Goal: Information Seeking & Learning: Compare options

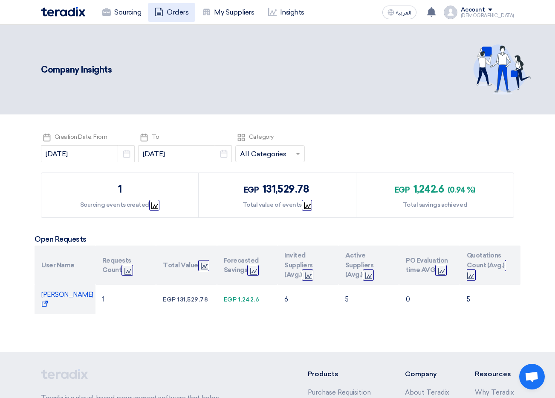
click at [191, 12] on link "Orders" at bounding box center [171, 12] width 47 height 19
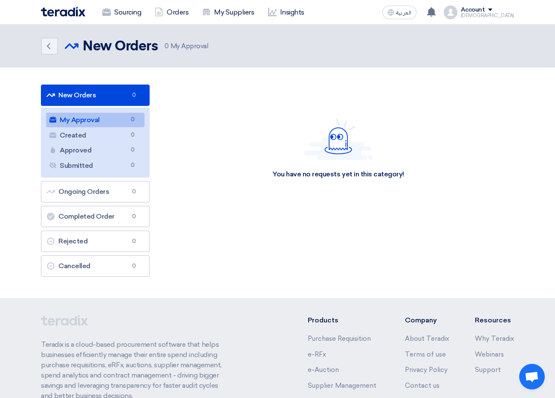
click at [500, 13] on div "[DEMOGRAPHIC_DATA]" at bounding box center [487, 15] width 53 height 5
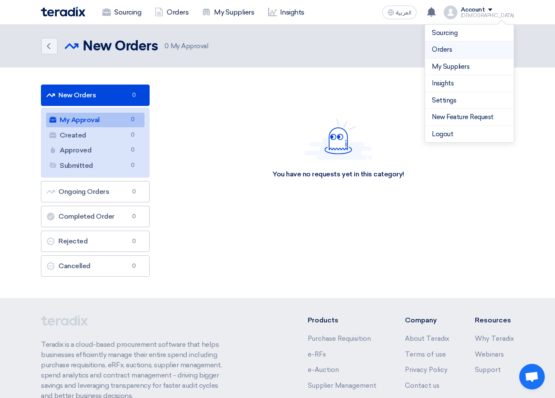
click at [455, 51] on link "Orders" at bounding box center [469, 50] width 75 height 10
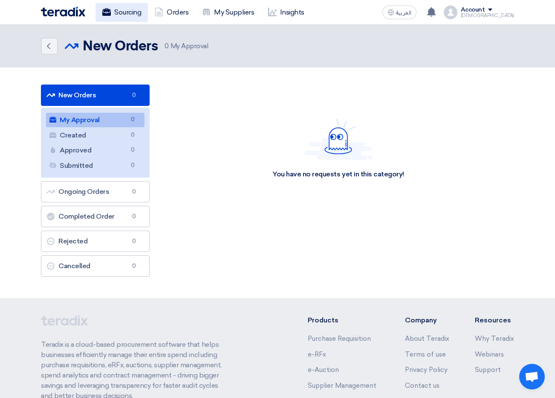
click at [138, 15] on link "Sourcing" at bounding box center [122, 12] width 52 height 19
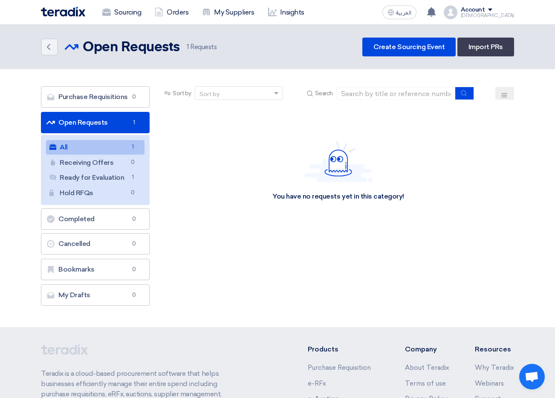
click at [77, 147] on link "All All 1" at bounding box center [95, 147] width 99 height 15
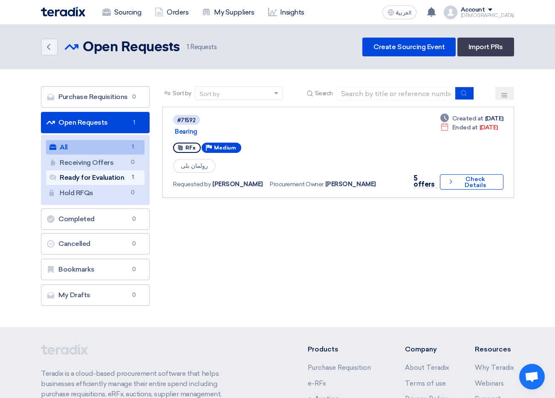
click at [96, 171] on link "Ready for Evaluation Ready for Evaluation 1" at bounding box center [95, 177] width 99 height 15
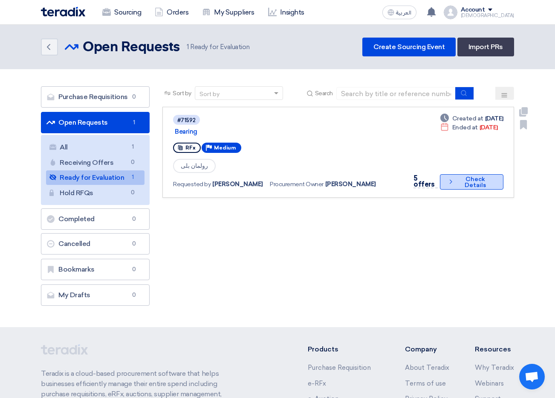
click at [453, 183] on icon "Check details" at bounding box center [450, 181] width 7 height 8
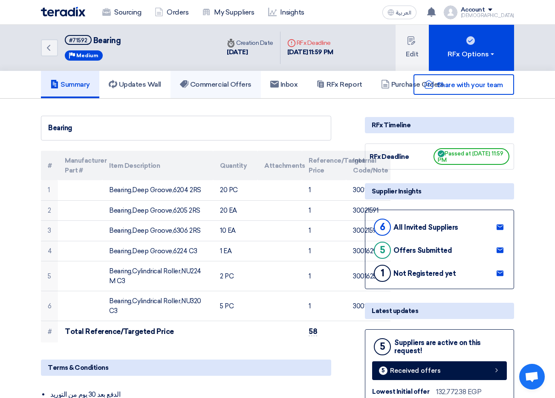
click at [199, 84] on h5 "Commercial Offers" at bounding box center [216, 84] width 72 height 9
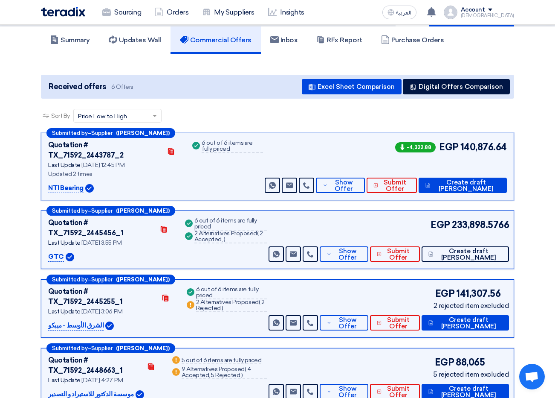
scroll to position [85, 0]
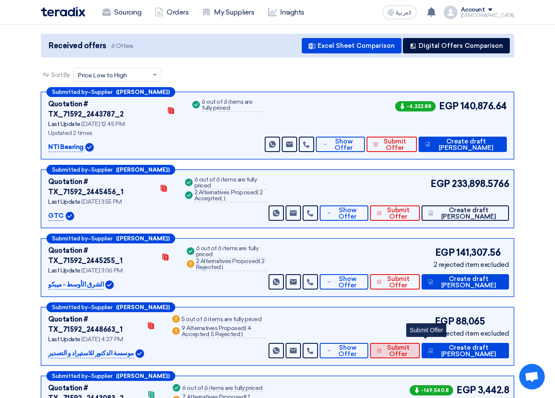
click at [413, 344] on span "Submit Offer" at bounding box center [398, 350] width 29 height 13
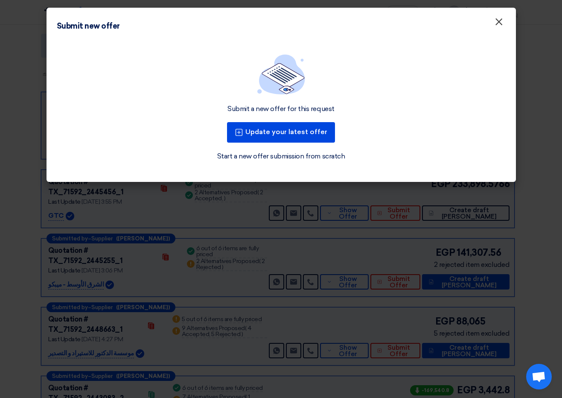
click at [499, 26] on span "×" at bounding box center [498, 23] width 9 height 17
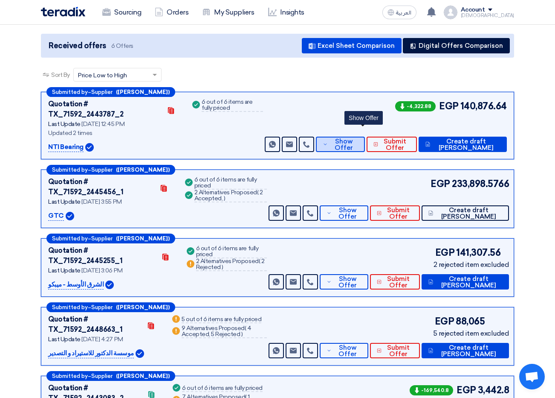
click at [358, 138] on span "Show Offer" at bounding box center [344, 144] width 28 height 13
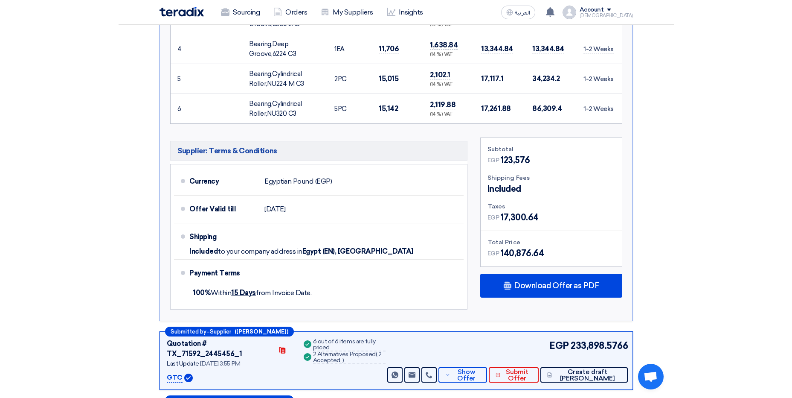
scroll to position [469, 0]
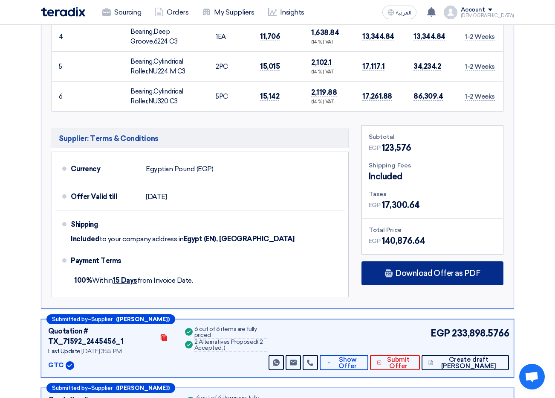
click at [421, 269] on span "Download Offer as PDF" at bounding box center [437, 273] width 85 height 8
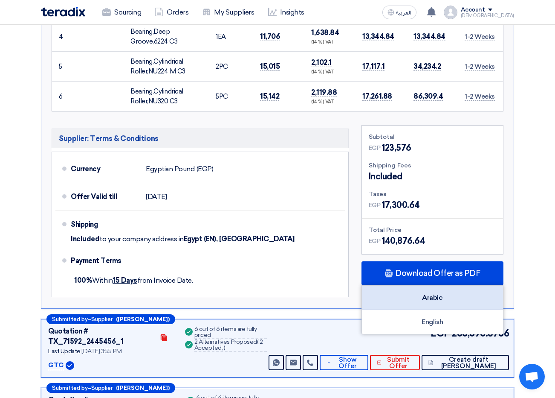
click at [430, 289] on div "Arabic" at bounding box center [432, 297] width 141 height 24
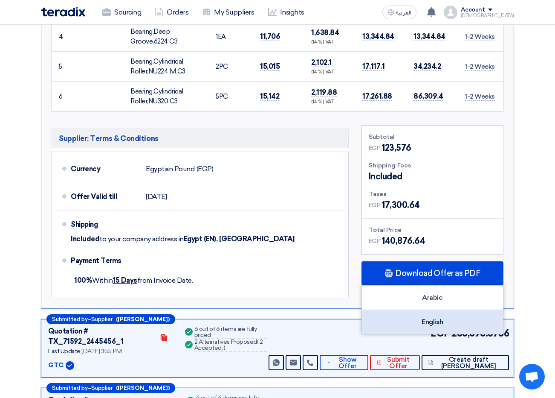
click at [420, 310] on div "English" at bounding box center [432, 322] width 141 height 24
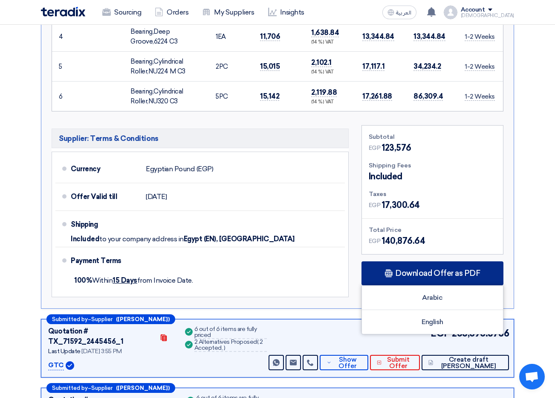
click at [431, 269] on span "Download Offer as PDF" at bounding box center [437, 273] width 85 height 8
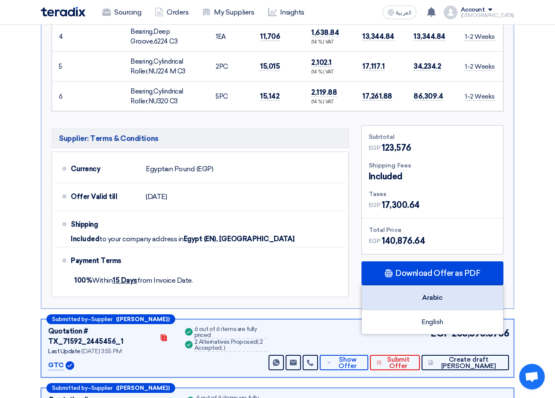
click at [447, 292] on div "Arabic" at bounding box center [432, 297] width 141 height 24
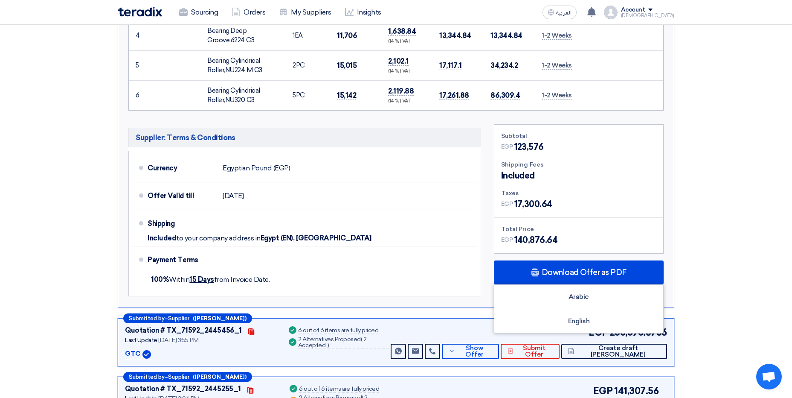
scroll to position [384, 0]
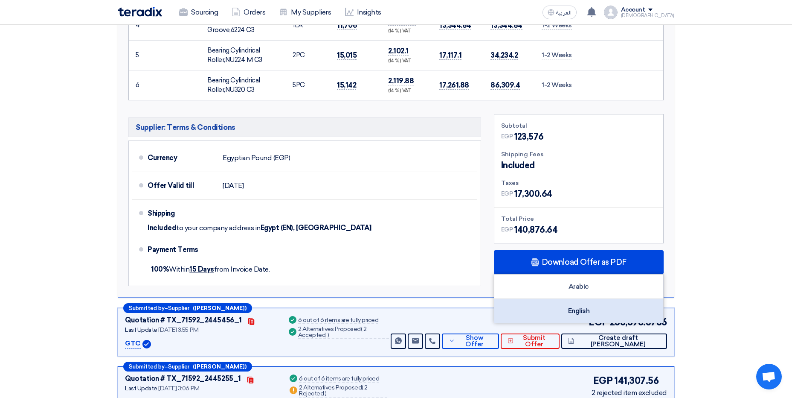
click at [555, 308] on div "English" at bounding box center [578, 311] width 169 height 24
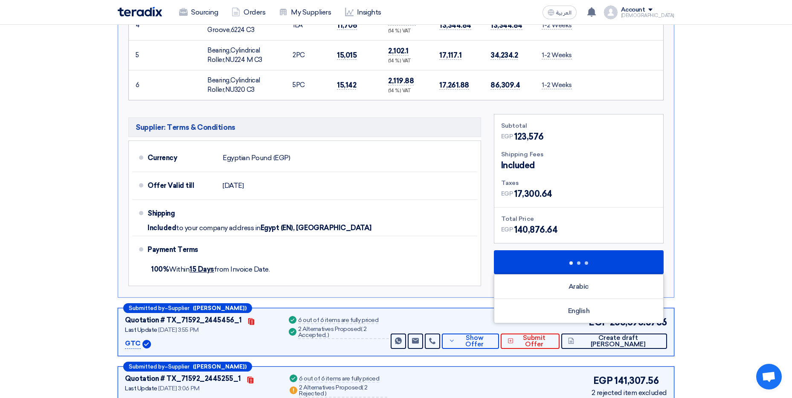
click at [555, 145] on section "Received offers 6 Offers Excel Sheet Comparison Digital Offers Comparison Sort …" at bounding box center [396, 173] width 792 height 917
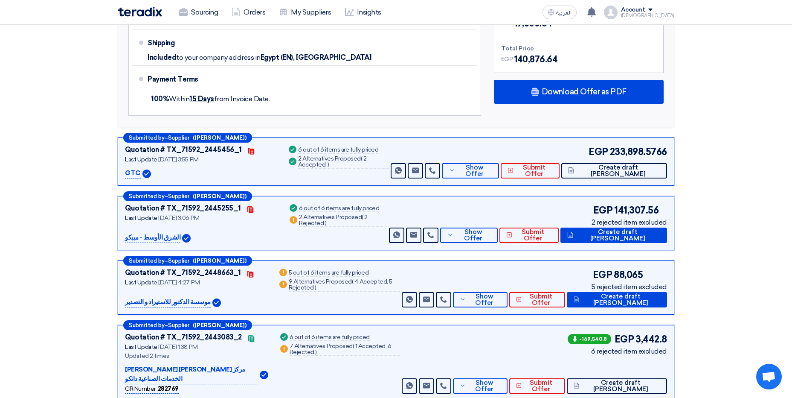
scroll to position [554, 0]
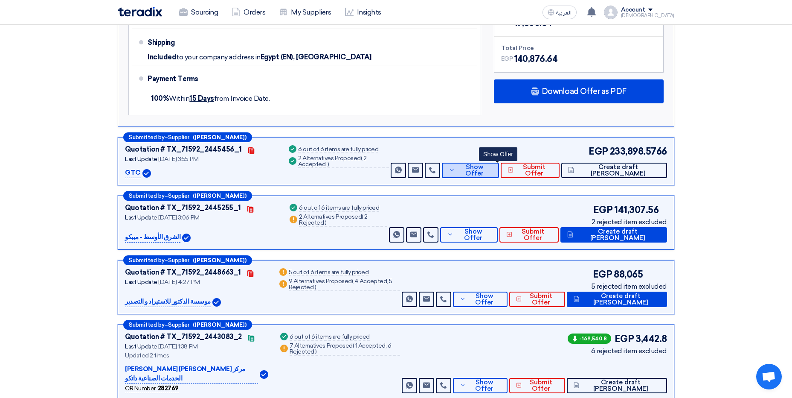
click at [486, 168] on span "Show Offer" at bounding box center [474, 170] width 35 height 13
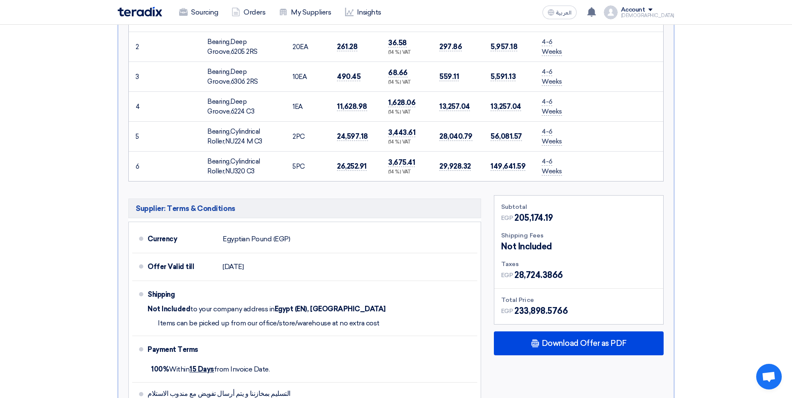
scroll to position [384, 0]
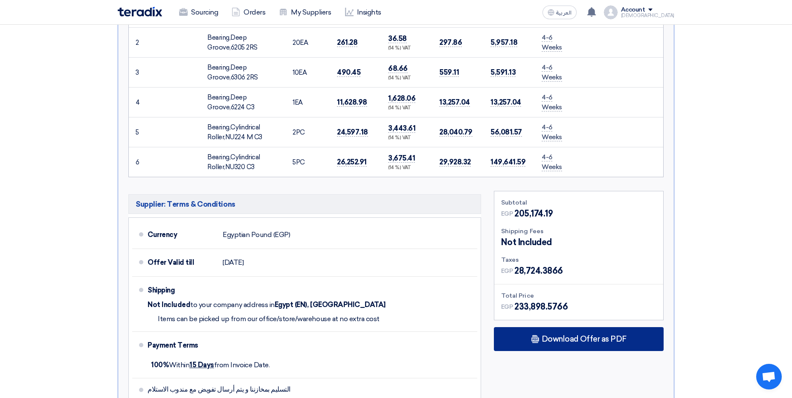
click at [555, 335] on span "Download Offer as PDF" at bounding box center [584, 339] width 85 height 8
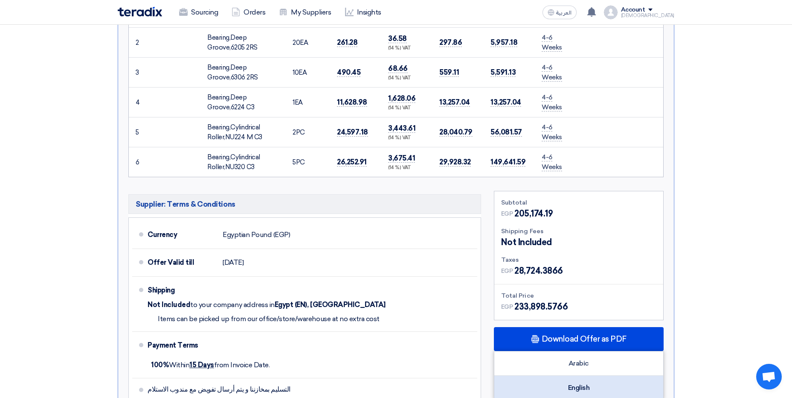
click at [555, 384] on div "English" at bounding box center [578, 387] width 169 height 24
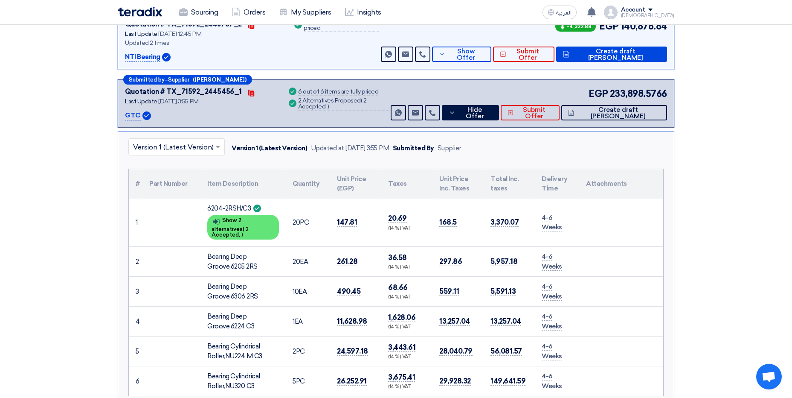
scroll to position [128, 0]
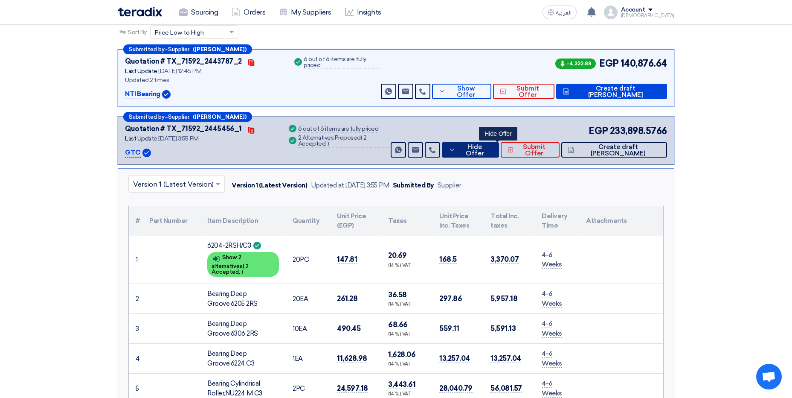
click at [492, 150] on span "Hide Offer" at bounding box center [475, 150] width 35 height 13
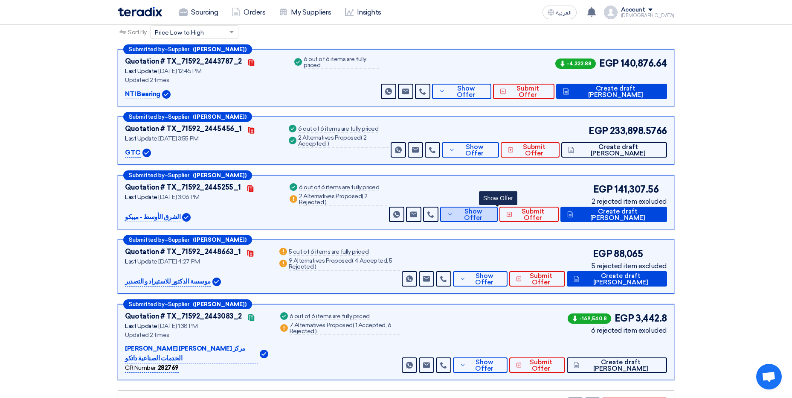
click at [498, 220] on button "Show Offer" at bounding box center [469, 213] width 58 height 15
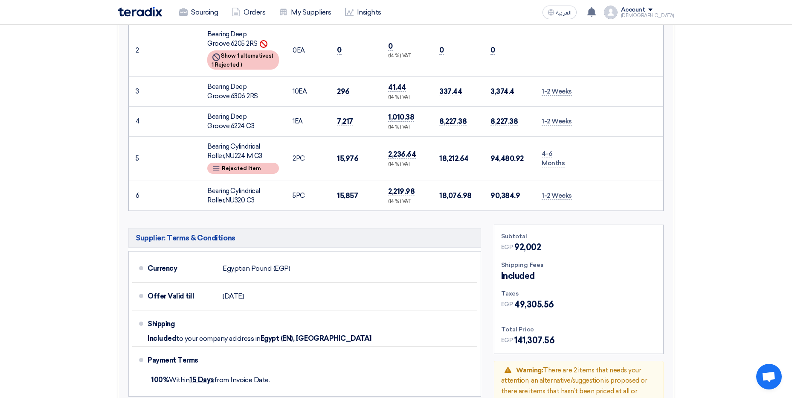
scroll to position [554, 0]
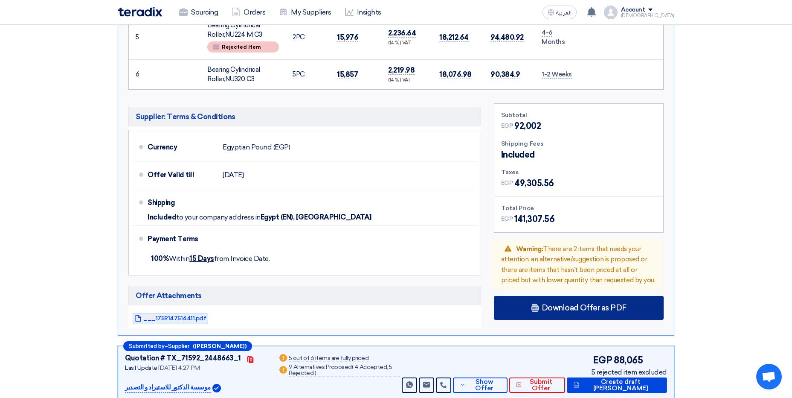
click at [555, 306] on span "Download Offer as PDF" at bounding box center [584, 308] width 85 height 8
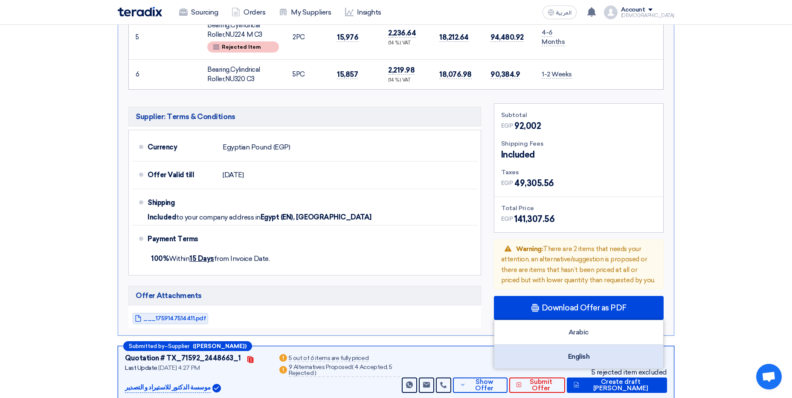
click at [555, 354] on div "English" at bounding box center [578, 356] width 169 height 24
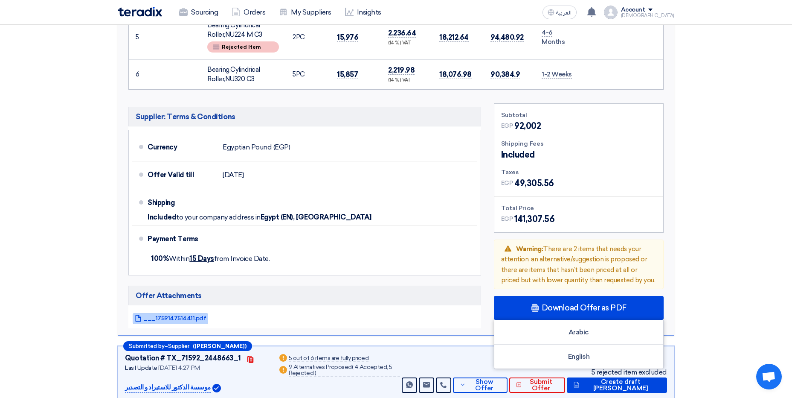
click at [186, 322] on link "___1759147514411.pdf" at bounding box center [170, 318] width 75 height 11
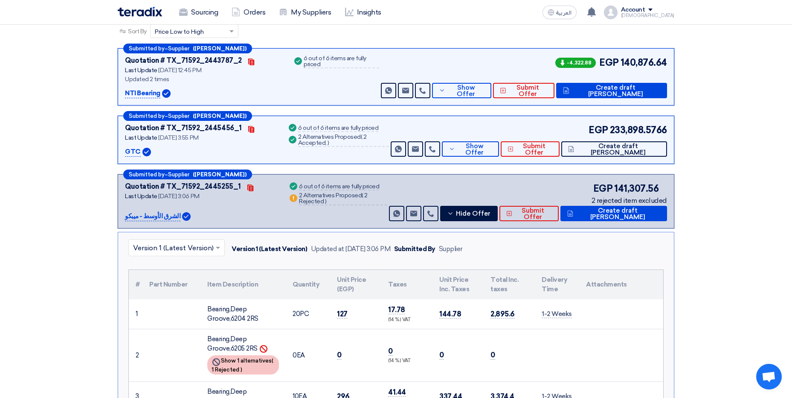
scroll to position [128, 0]
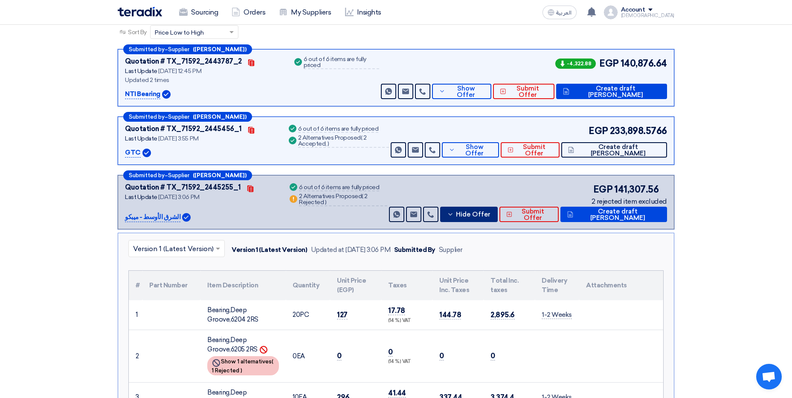
click at [491, 218] on button "Hide Offer" at bounding box center [469, 213] width 58 height 15
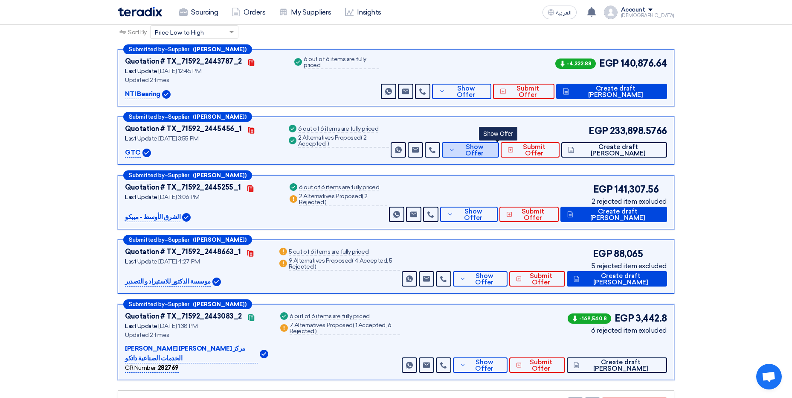
click at [485, 147] on span "Show Offer" at bounding box center [474, 150] width 35 height 13
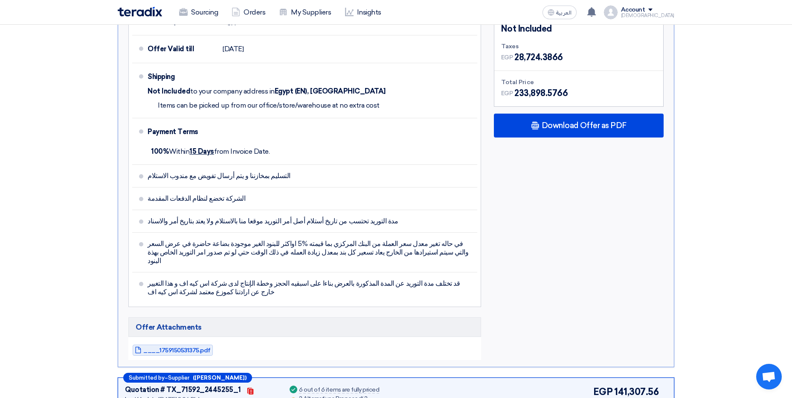
scroll to position [640, 0]
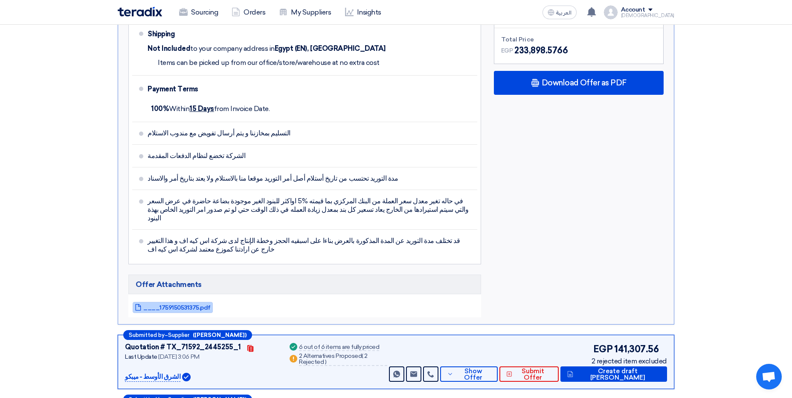
click at [161, 304] on span "____1759150531375.pdf" at bounding box center [176, 307] width 67 height 6
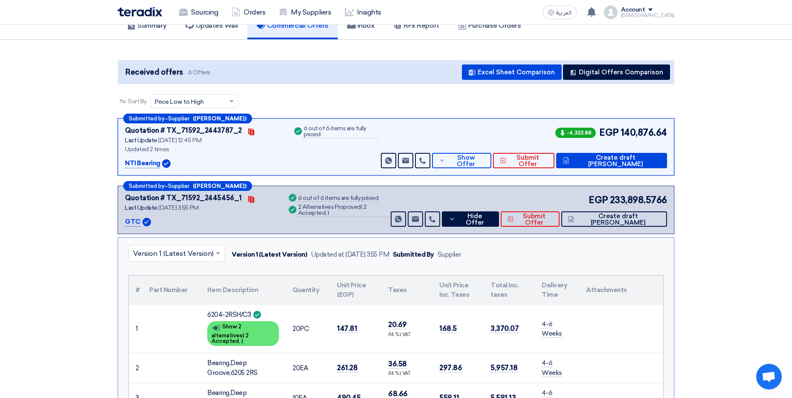
scroll to position [0, 0]
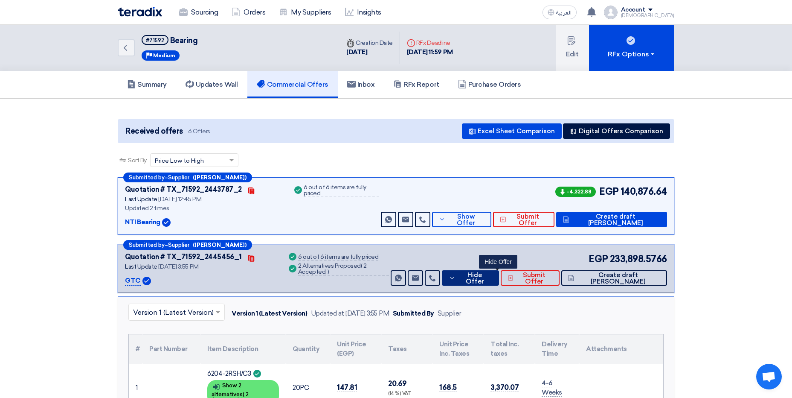
click at [492, 277] on span "Hide Offer" at bounding box center [475, 278] width 35 height 13
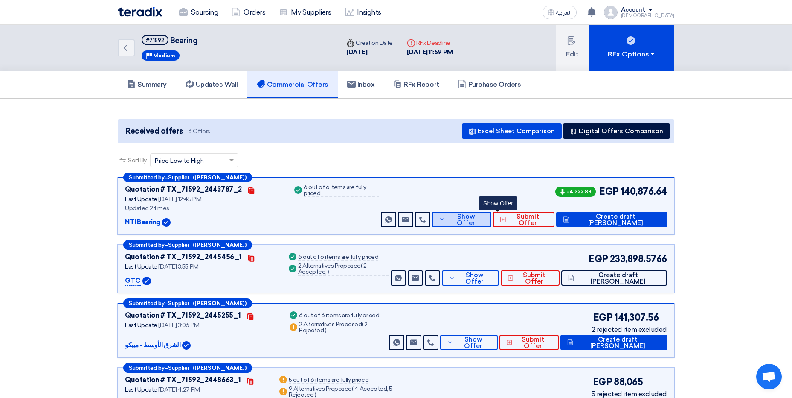
click at [491, 224] on button "Show Offer" at bounding box center [461, 219] width 59 height 15
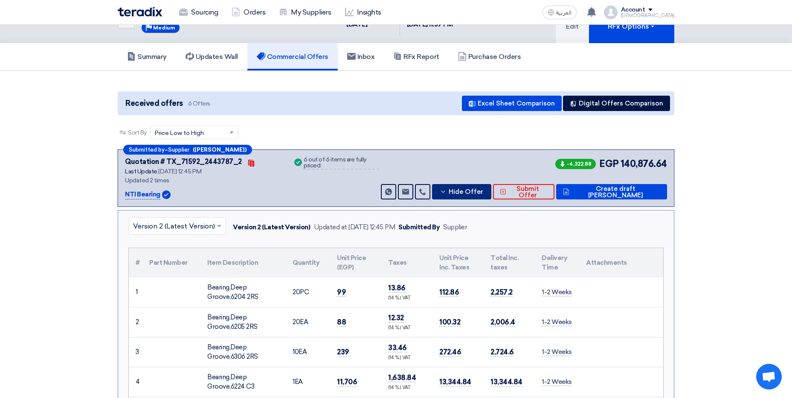
scroll to position [43, 0]
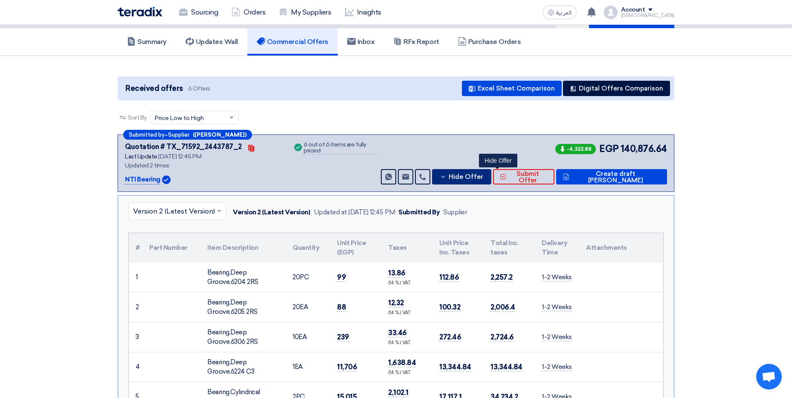
click at [483, 178] on span "Hide Offer" at bounding box center [466, 177] width 35 height 6
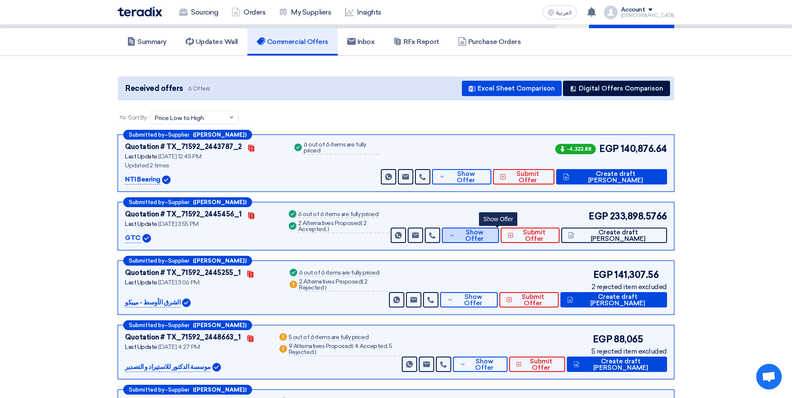
click at [499, 230] on button "Show Offer" at bounding box center [470, 234] width 57 height 15
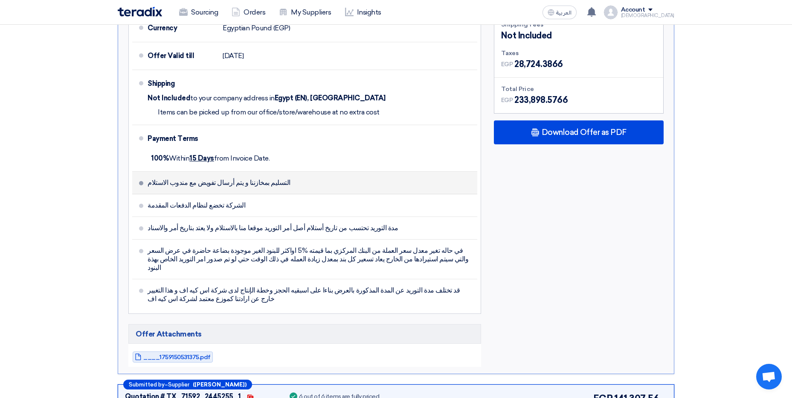
scroll to position [640, 0]
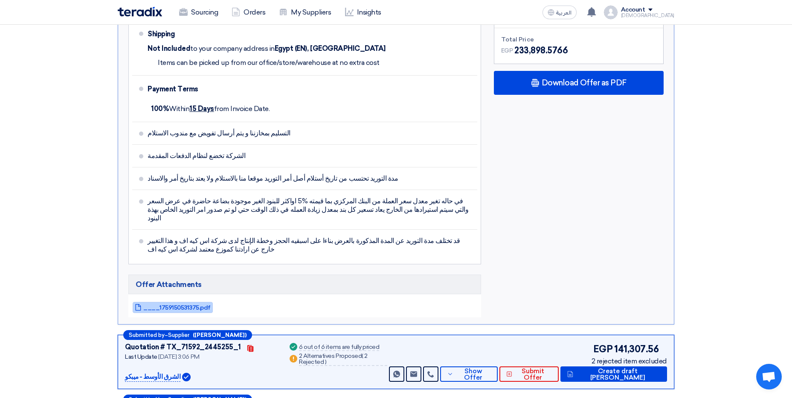
click at [170, 304] on span "____1759150531375.pdf" at bounding box center [176, 307] width 67 height 6
click at [531, 140] on div "Subtotal EGP 205,174.19 Shipping Fees Not Included Taxes EGP EGP" at bounding box center [579, 126] width 183 height 382
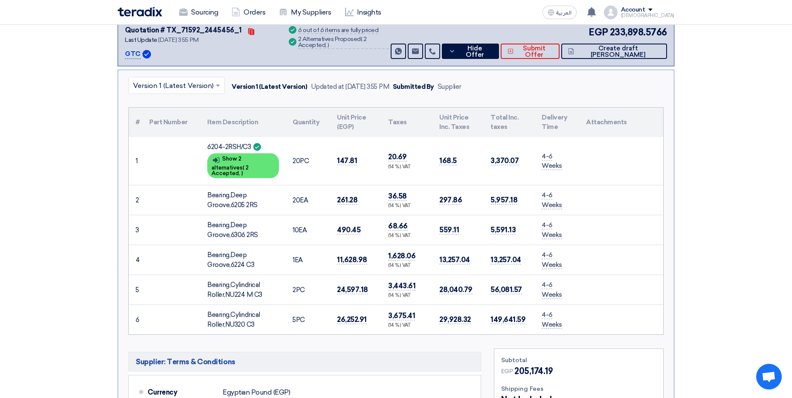
scroll to position [213, 0]
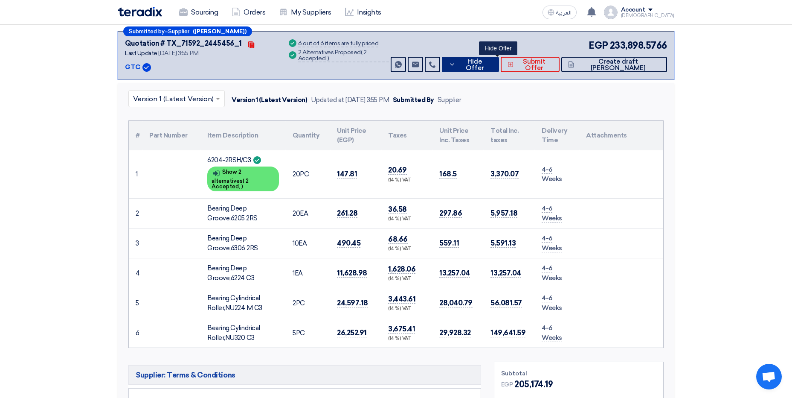
click at [496, 71] on button "Hide Offer" at bounding box center [470, 64] width 57 height 15
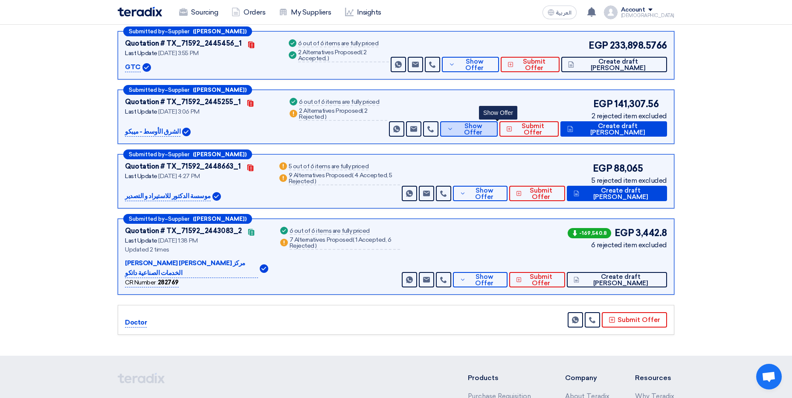
click at [491, 128] on span "Show Offer" at bounding box center [473, 129] width 35 height 13
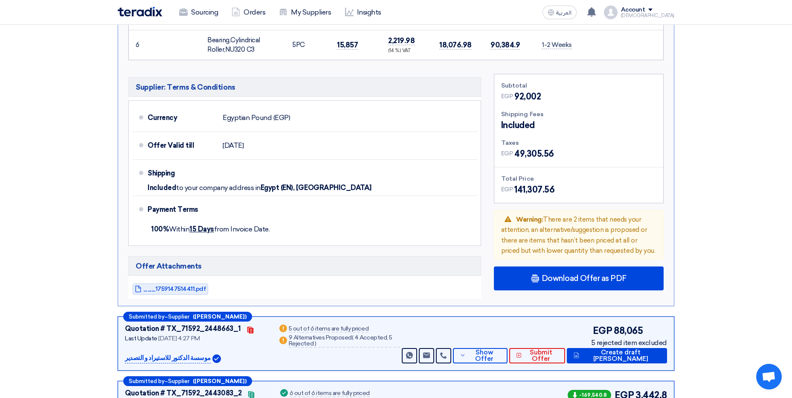
scroll to position [597, 0]
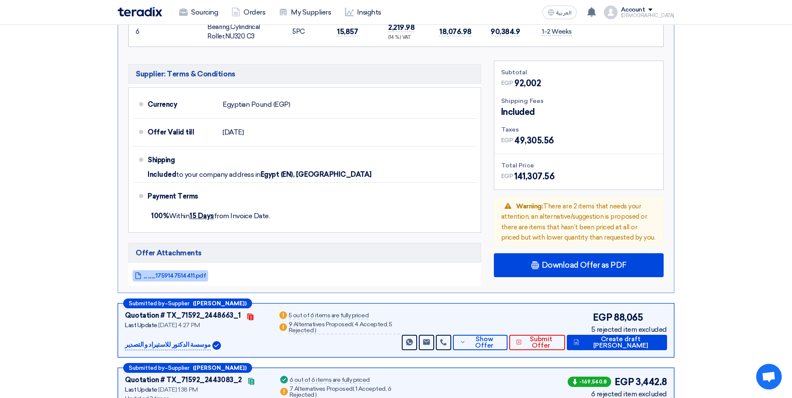
click at [179, 277] on span "___1759147514411.pdf" at bounding box center [174, 275] width 63 height 6
click at [543, 15] on div "Sourcing Orders My Suppliers Insights العربية ع You have a new offer for 'Beari…" at bounding box center [395, 12] width 569 height 24
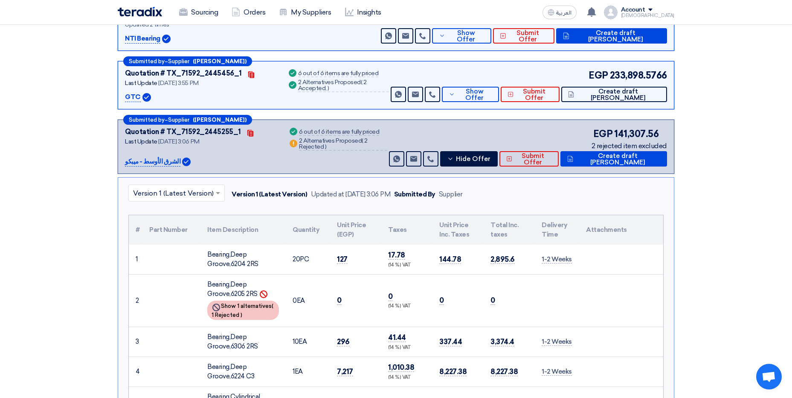
scroll to position [171, 0]
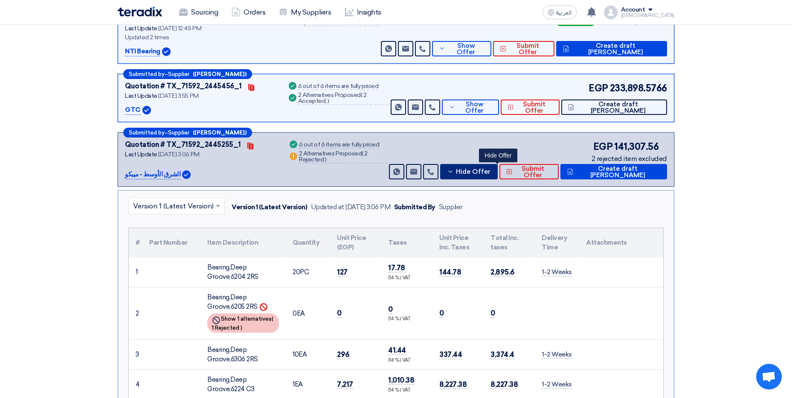
click at [493, 167] on button "Hide Offer" at bounding box center [469, 171] width 58 height 15
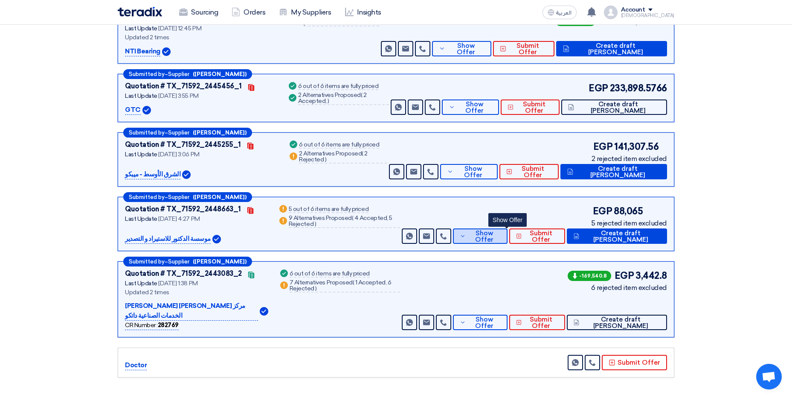
click at [500, 233] on span "Show Offer" at bounding box center [484, 236] width 32 height 13
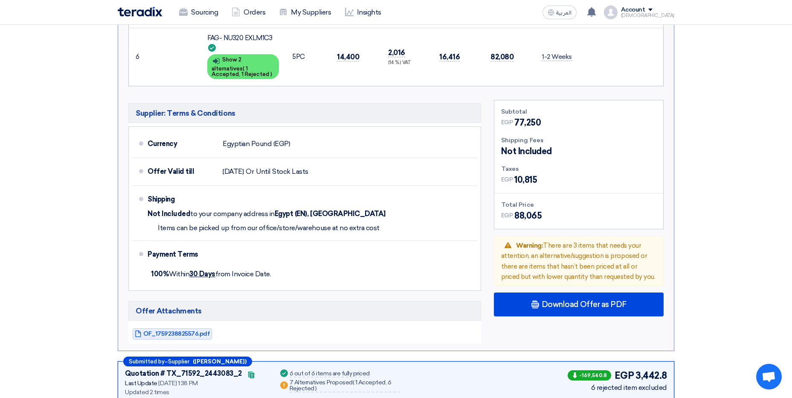
scroll to position [725, 0]
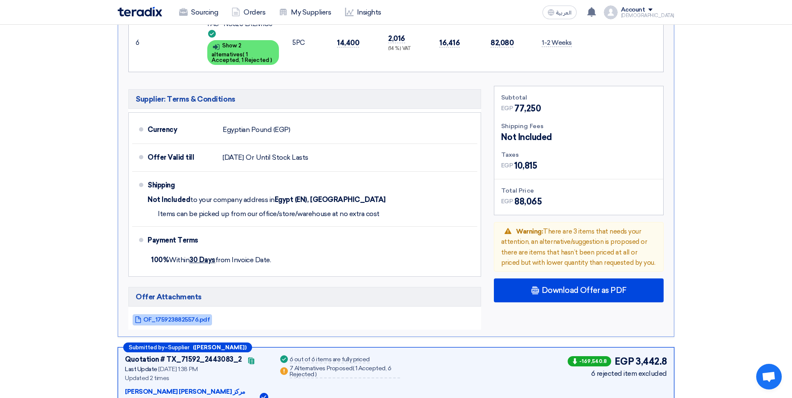
click at [181, 316] on span "OF_1759238825576.pdf" at bounding box center [176, 319] width 67 height 6
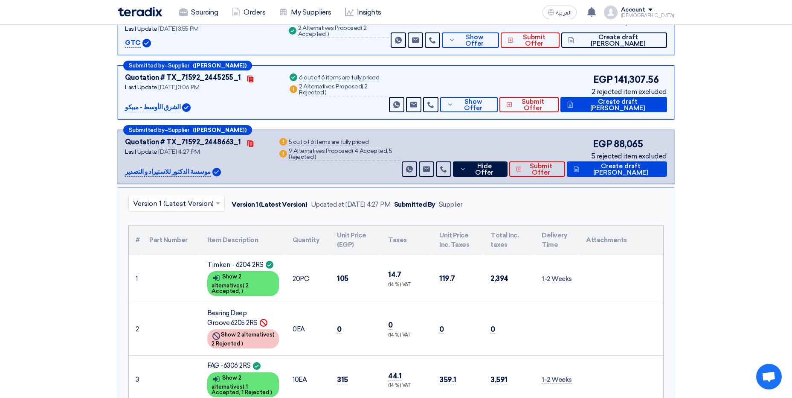
scroll to position [213, 0]
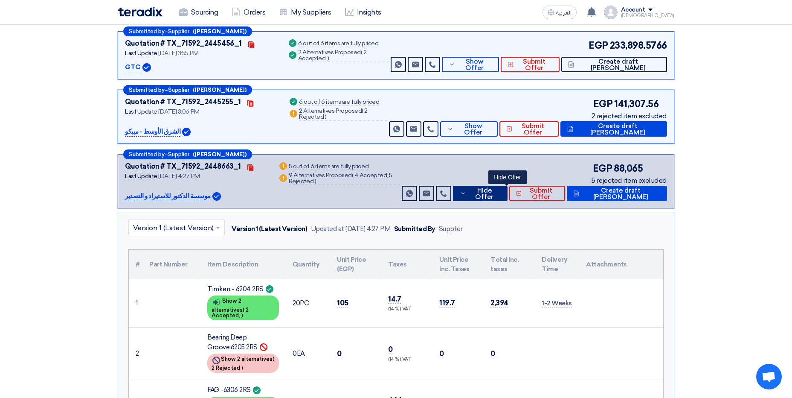
drag, startPoint x: 513, startPoint y: 195, endPoint x: 503, endPoint y: 196, distance: 9.5
click at [500, 195] on span "Hide Offer" at bounding box center [484, 193] width 32 height 13
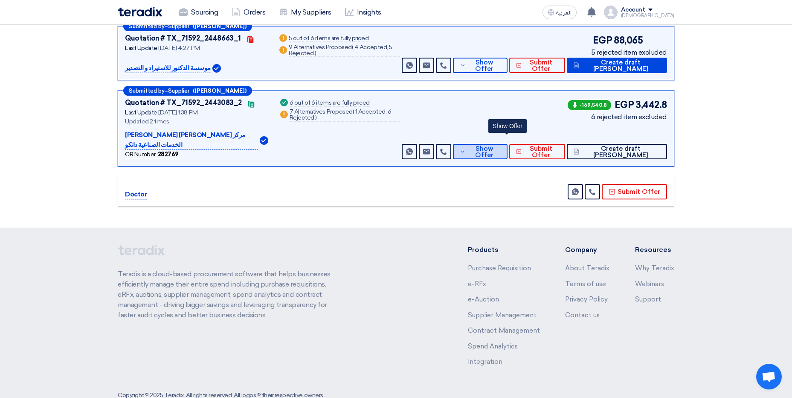
click at [500, 145] on span "Show Offer" at bounding box center [484, 151] width 32 height 13
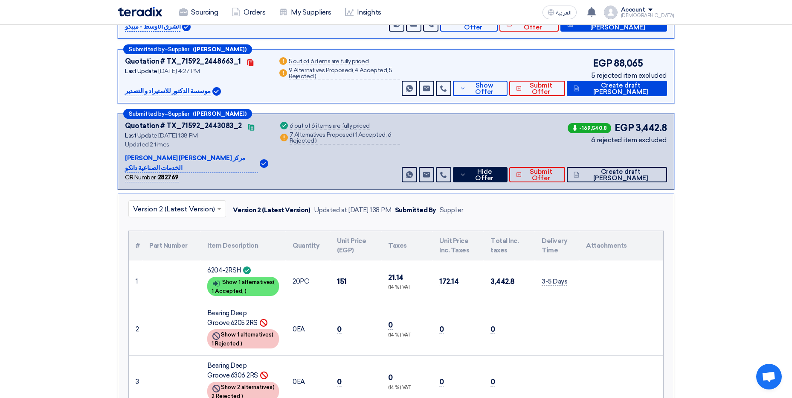
scroll to position [299, 0]
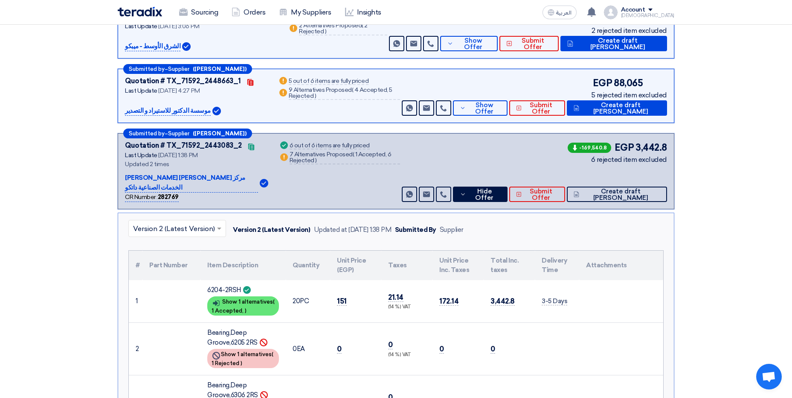
click at [11, 203] on section "Received offers 6 Offers Excel Sheet Comparison Digital Offers Comparison Sort …" at bounding box center [396, 341] width 792 height 1083
click at [500, 188] on span "Hide Offer" at bounding box center [484, 194] width 32 height 13
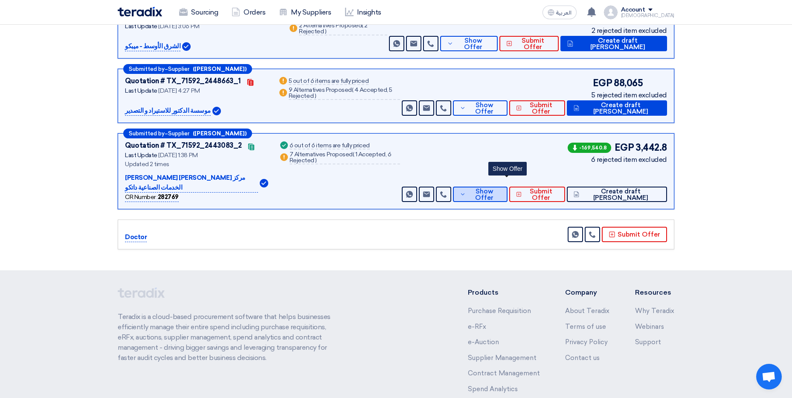
click at [500, 188] on span "Show Offer" at bounding box center [484, 194] width 32 height 13
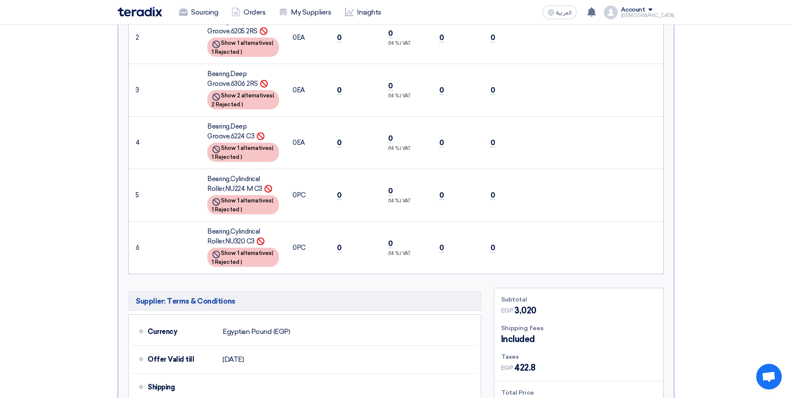
scroll to position [768, 0]
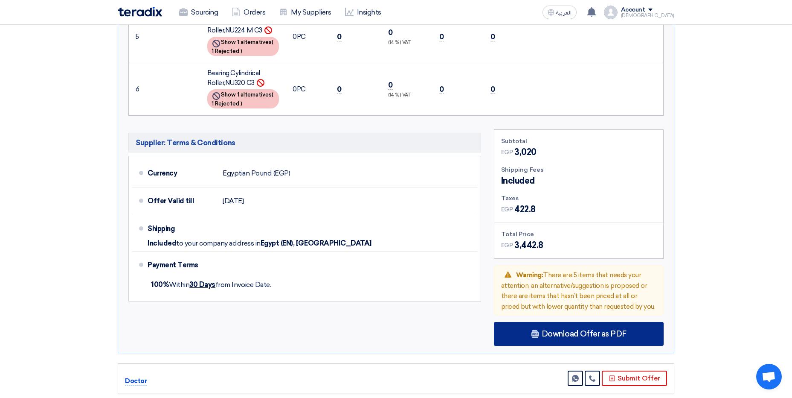
click at [555, 330] on span "Download Offer as PDF" at bounding box center [584, 334] width 85 height 8
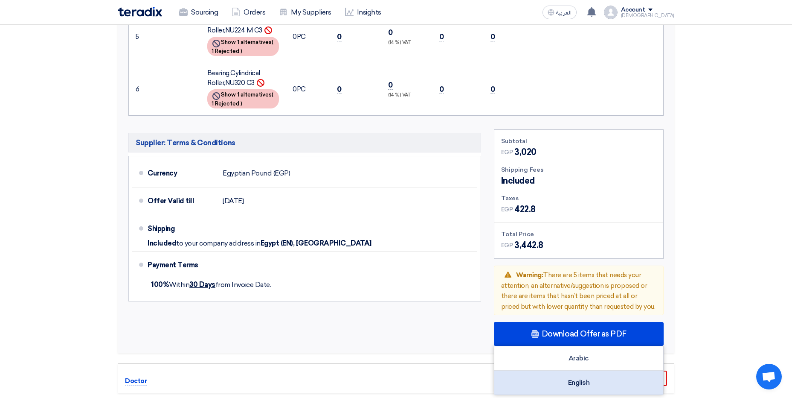
click at [555, 370] on div "English" at bounding box center [578, 382] width 169 height 24
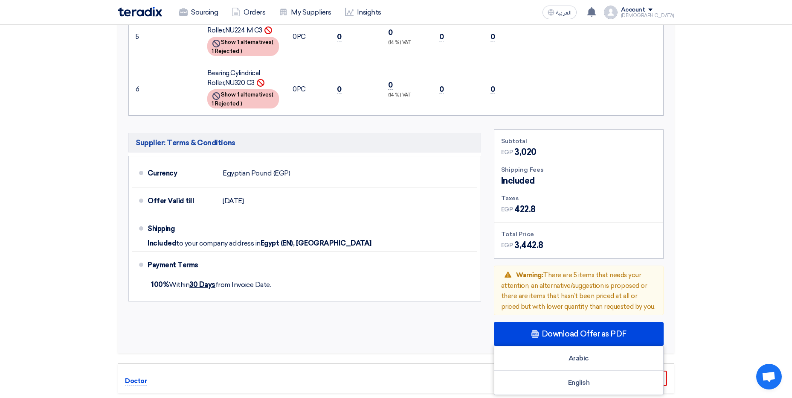
click at [405, 319] on div "Supplier: Terms & Conditions Currency Egyptian Pound (EGP) Offer Valid till [DA…" at bounding box center [305, 237] width 366 height 216
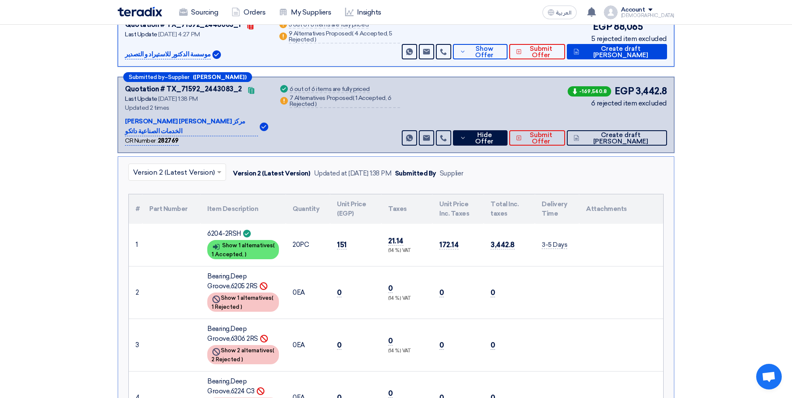
scroll to position [341, 0]
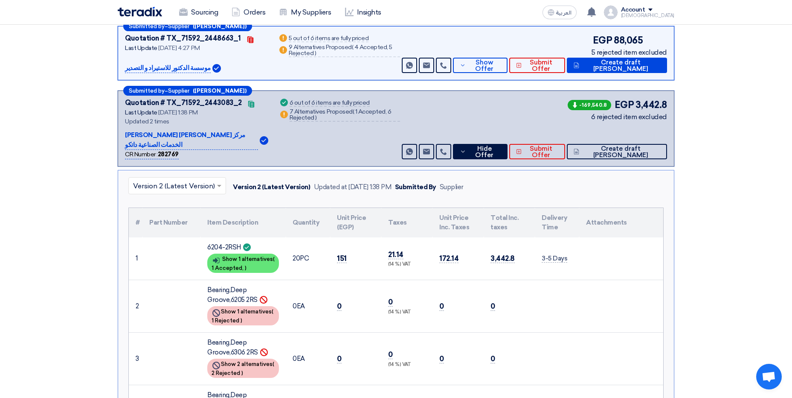
click at [186, 180] on input "text" at bounding box center [173, 187] width 80 height 14
click at [85, 232] on section "Received offers 6 Offers Excel Sheet Comparison Digital Offers Comparison Sort …" at bounding box center [396, 298] width 792 height 1083
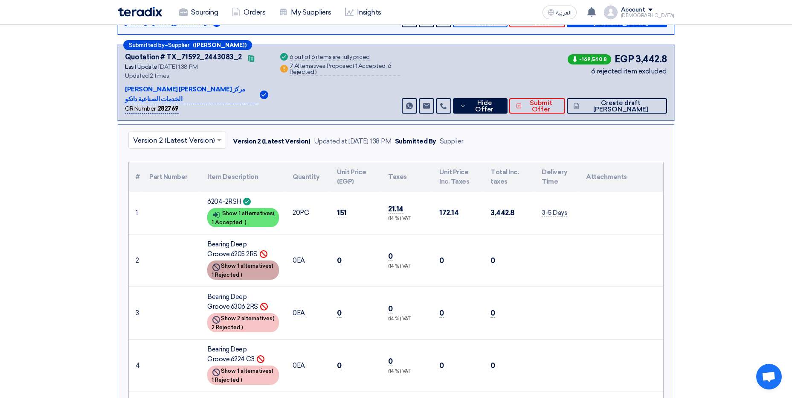
scroll to position [384, 0]
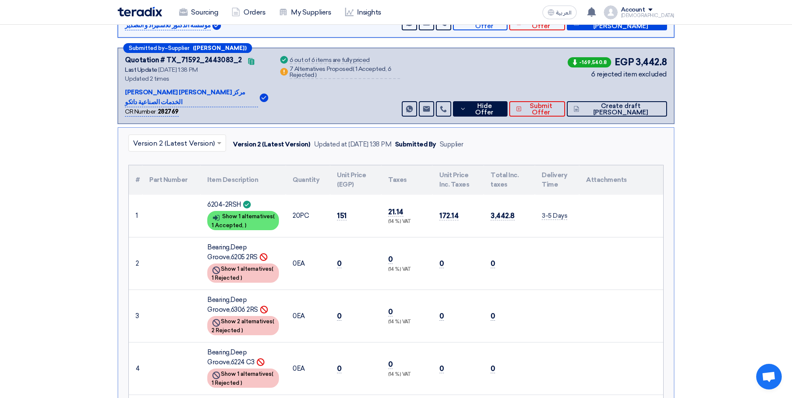
drag, startPoint x: 229, startPoint y: 247, endPoint x: 256, endPoint y: 246, distance: 26.9
click at [256, 246] on div "Bearing,Deep Groove,6205 2RS" at bounding box center [243, 251] width 72 height 19
drag, startPoint x: 256, startPoint y: 246, endPoint x: 252, endPoint y: 248, distance: 4.6
click at [252, 248] on div "Bearing,Deep Groove,6205 2RS" at bounding box center [243, 251] width 72 height 19
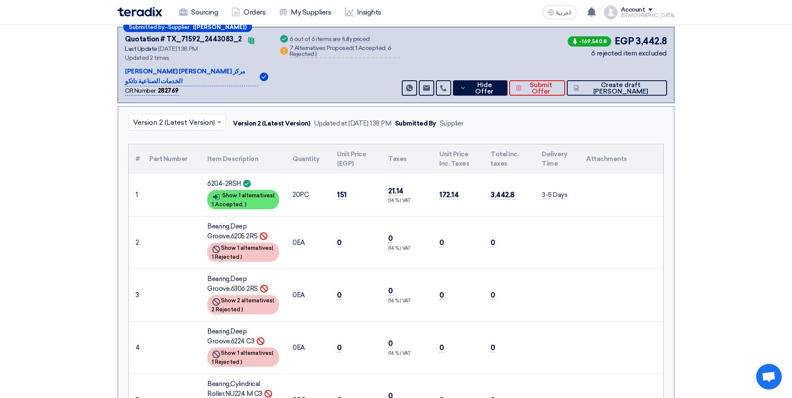
scroll to position [427, 0]
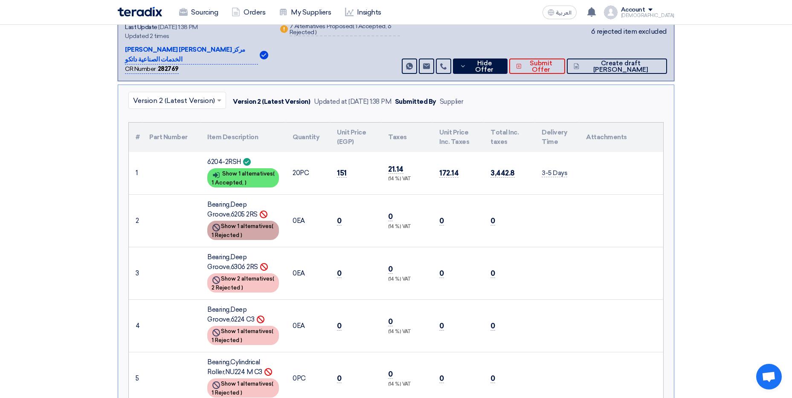
click at [235, 221] on div "Show details Show 1 alternatives ( 1 Rejected )" at bounding box center [243, 230] width 72 height 19
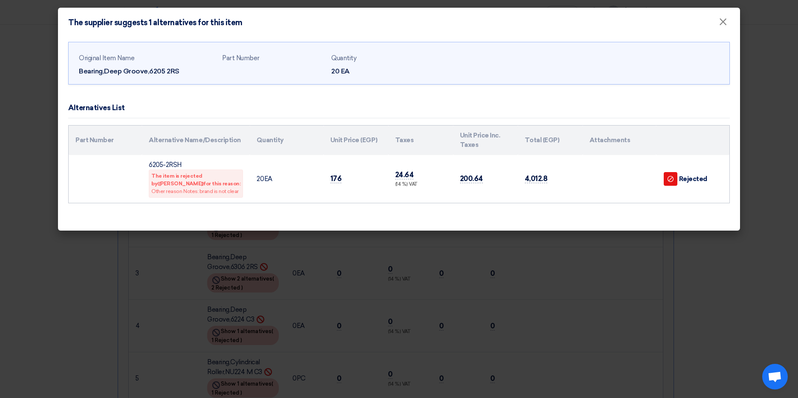
drag, startPoint x: 189, startPoint y: 190, endPoint x: 148, endPoint y: 175, distance: 44.0
click at [148, 175] on td "6205-2RSH The item is rejected by ([PERSON_NAME]) for this reason: Other reason…" at bounding box center [196, 179] width 108 height 48
click at [241, 211] on div "Original Item Name Bearing,Deep Groove,6205 2RS Part Number Quantity 20 EA Alte…" at bounding box center [399, 134] width 682 height 193
drag, startPoint x: 154, startPoint y: 173, endPoint x: 207, endPoint y: 183, distance: 54.2
click at [207, 183] on div "The item is rejected by ([PERSON_NAME]) for this reason: Other reason Notes: br…" at bounding box center [196, 183] width 94 height 28
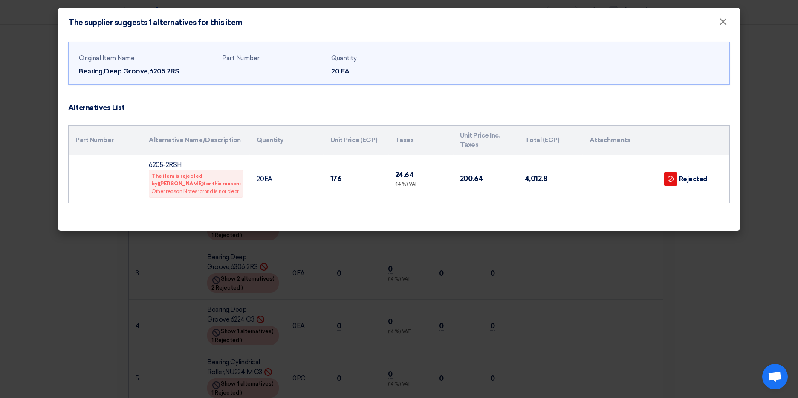
drag, startPoint x: 207, startPoint y: 183, endPoint x: 195, endPoint y: 196, distance: 18.1
click at [195, 196] on div "The item is rejected by ([PERSON_NAME]) for this reason: Other reason Notes: br…" at bounding box center [196, 183] width 94 height 28
click at [502, 274] on modal-container "The supplier suggests 1 alternatives for this item × Original Item Name Bearing…" at bounding box center [399, 199] width 798 height 398
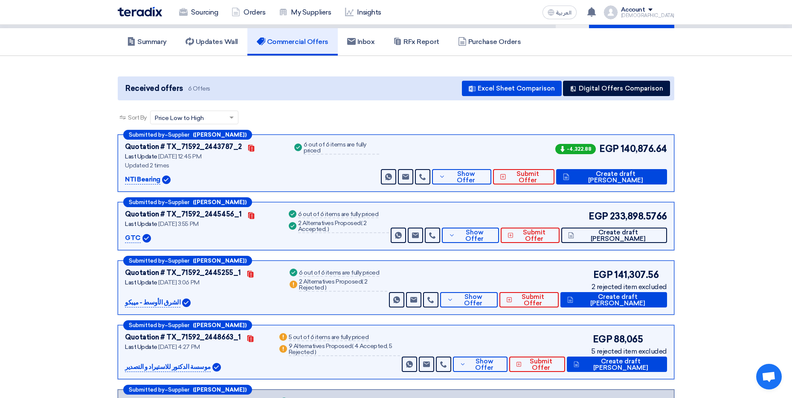
scroll to position [0, 0]
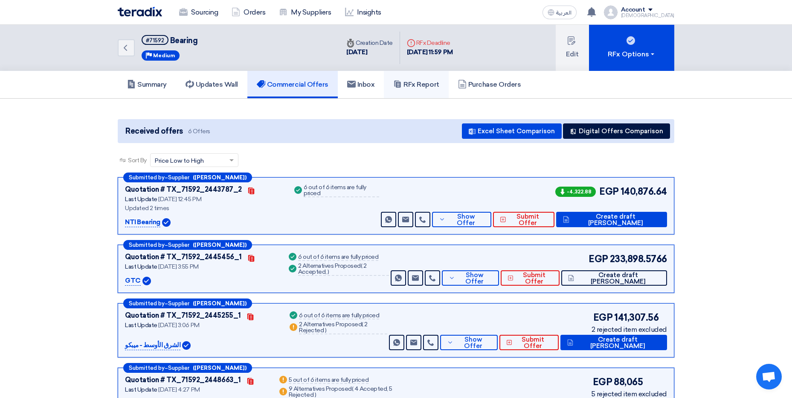
click at [409, 90] on link "RFx Report" at bounding box center [416, 84] width 64 height 27
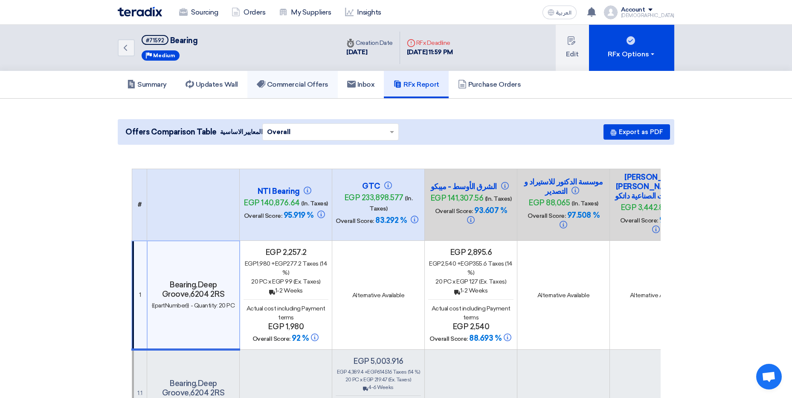
click at [285, 82] on h5 "Commercial Offers" at bounding box center [293, 84] width 72 height 9
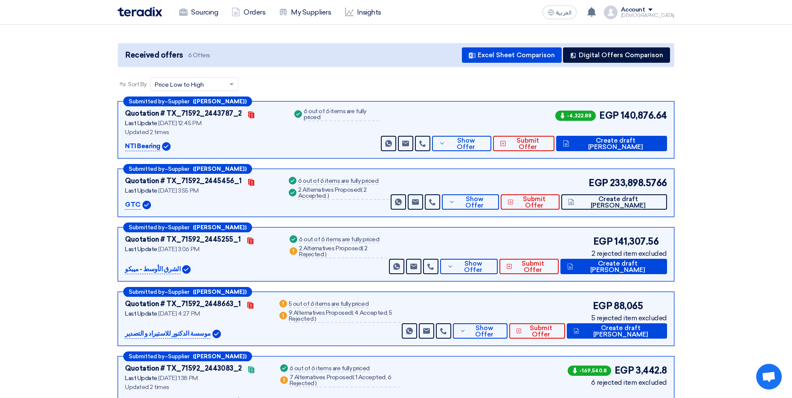
scroll to position [85, 0]
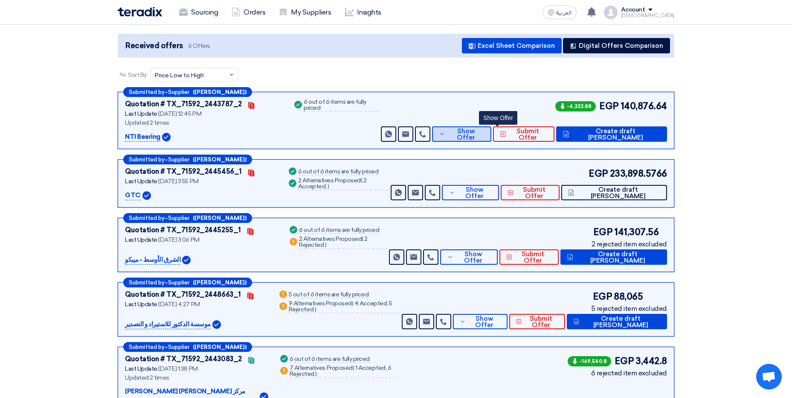
click at [491, 139] on button "Show Offer" at bounding box center [461, 133] width 59 height 15
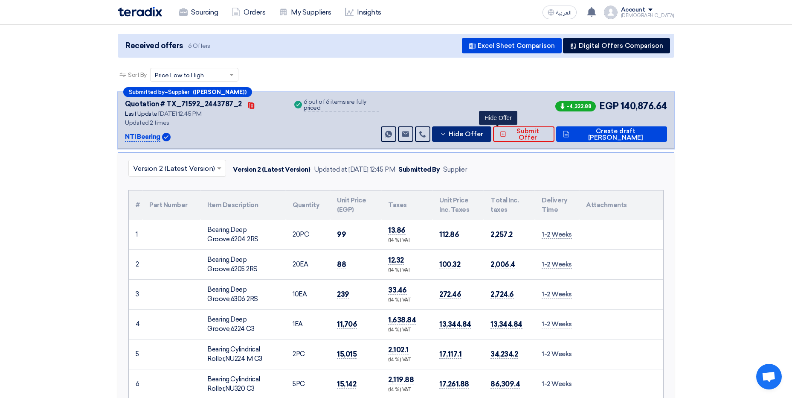
click at [483, 133] on span "Hide Offer" at bounding box center [466, 134] width 35 height 6
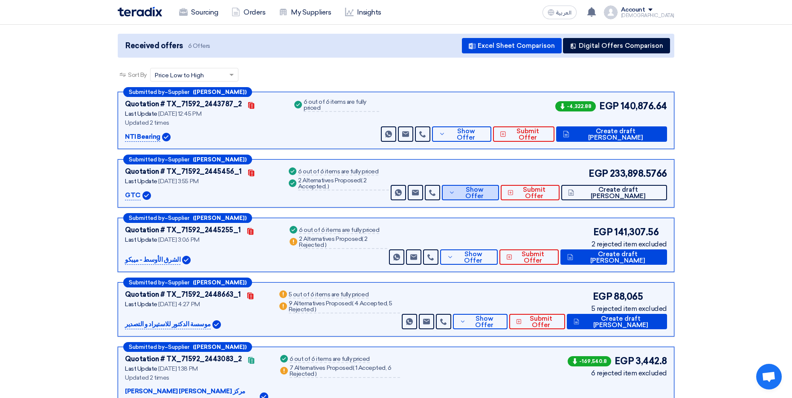
click at [492, 189] on span "Show Offer" at bounding box center [474, 192] width 35 height 13
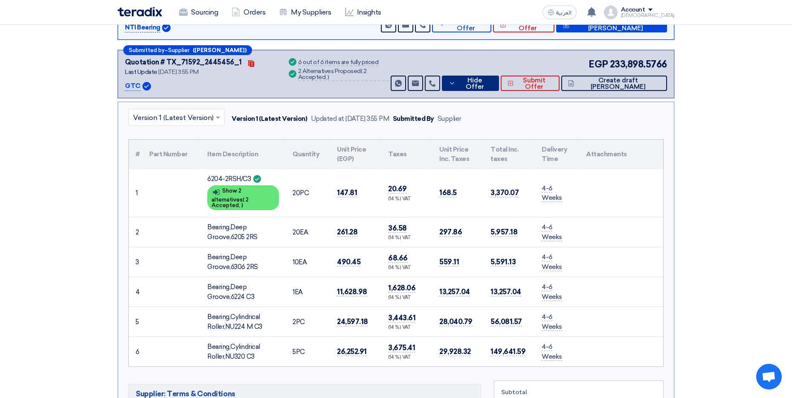
scroll to position [171, 0]
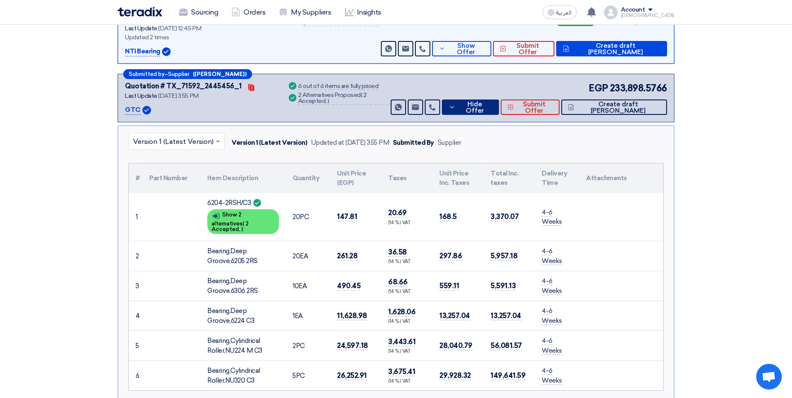
click at [492, 107] on span "Hide Offer" at bounding box center [475, 107] width 35 height 13
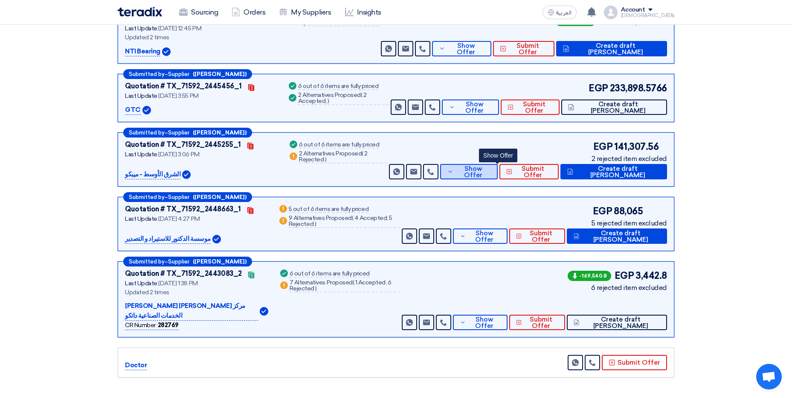
click at [491, 172] on span "Show Offer" at bounding box center [473, 171] width 35 height 13
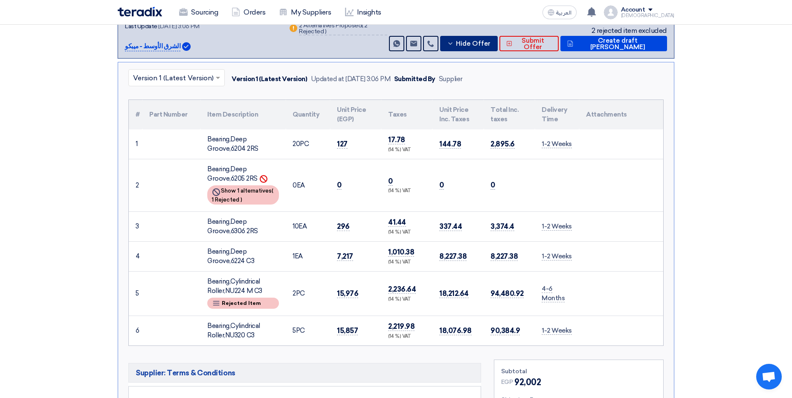
scroll to position [341, 0]
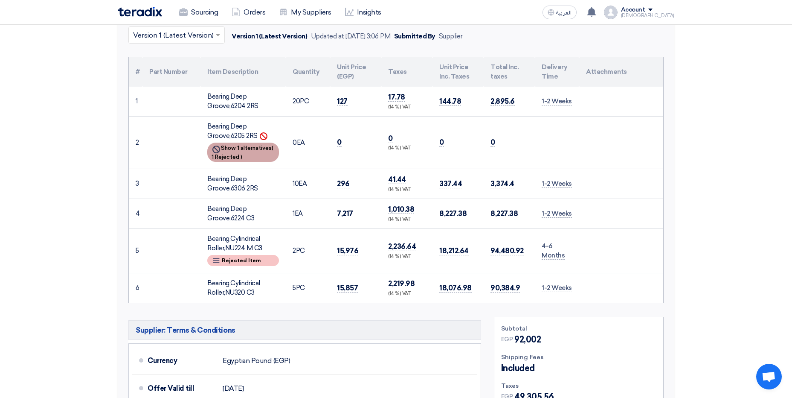
click at [242, 157] on span ")" at bounding box center [242, 157] width 2 height 6
click at [244, 259] on div "Breakdown Rejected Item" at bounding box center [243, 260] width 72 height 11
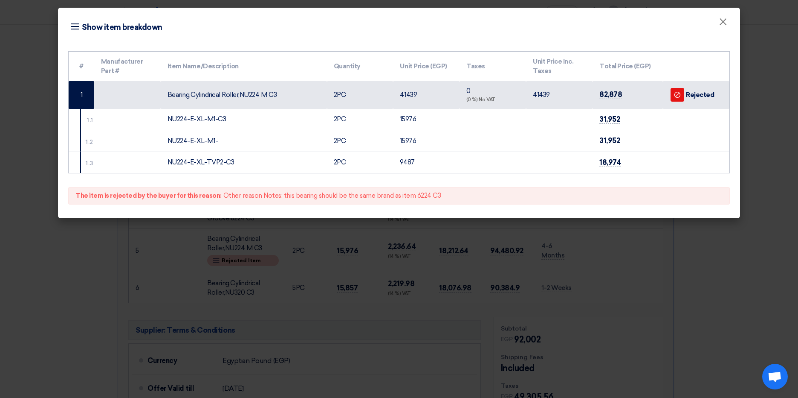
click at [455, 249] on modal-container "Item breakdown Show item breakdown × # Manufacturer Part # Item Name/Descriptio…" at bounding box center [399, 199] width 798 height 398
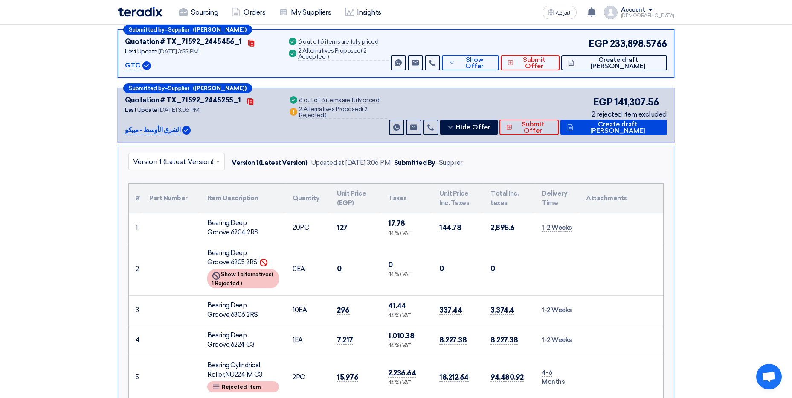
scroll to position [213, 0]
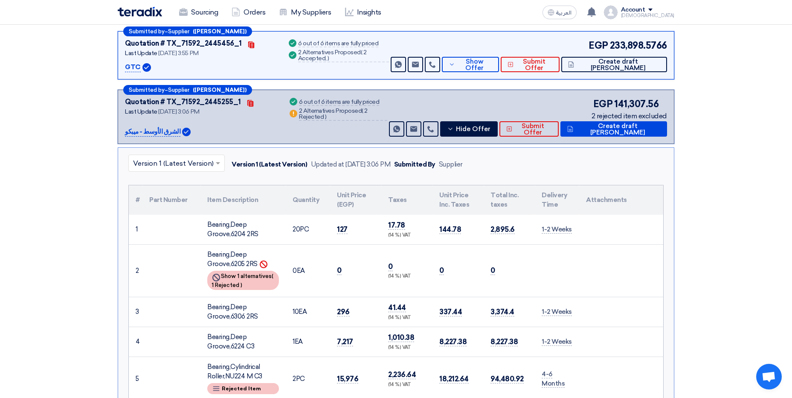
click at [161, 133] on p "الشرق الأوسط - ميبكو" at bounding box center [152, 132] width 55 height 10
drag, startPoint x: 161, startPoint y: 133, endPoint x: 176, endPoint y: 134, distance: 15.0
click at [182, 134] on img at bounding box center [186, 132] width 9 height 9
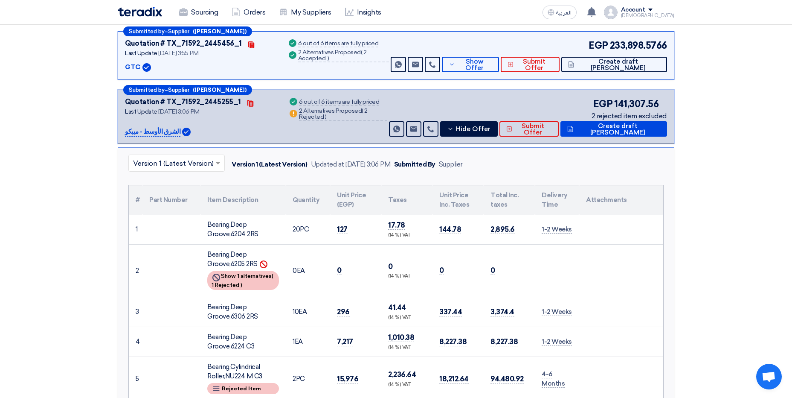
click at [143, 133] on p "الشرق الأوسط - ميبكو" at bounding box center [152, 132] width 55 height 10
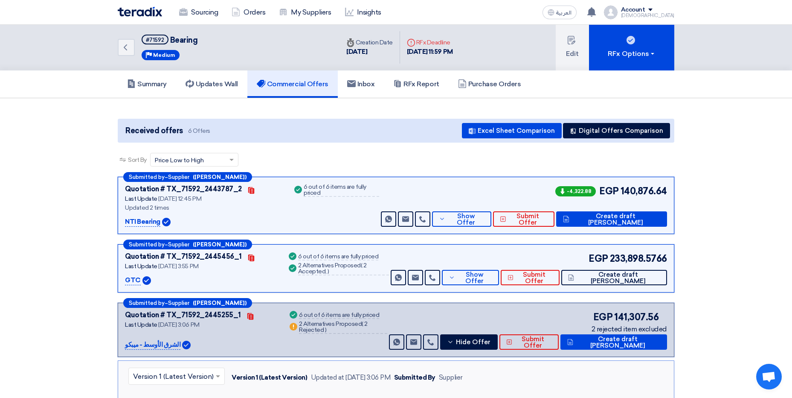
scroll to position [0, 0]
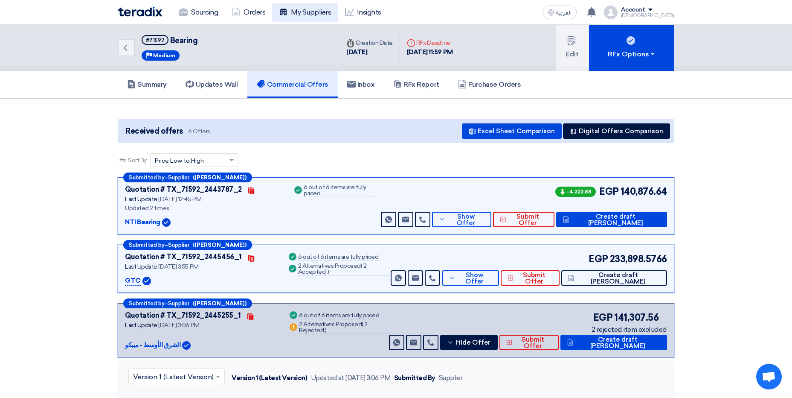
click at [283, 10] on use at bounding box center [283, 12] width 7 height 6
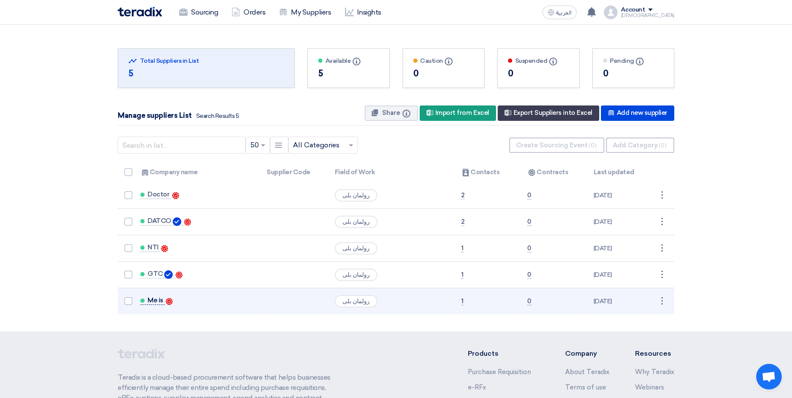
click at [160, 301] on span "Me is" at bounding box center [156, 299] width 16 height 7
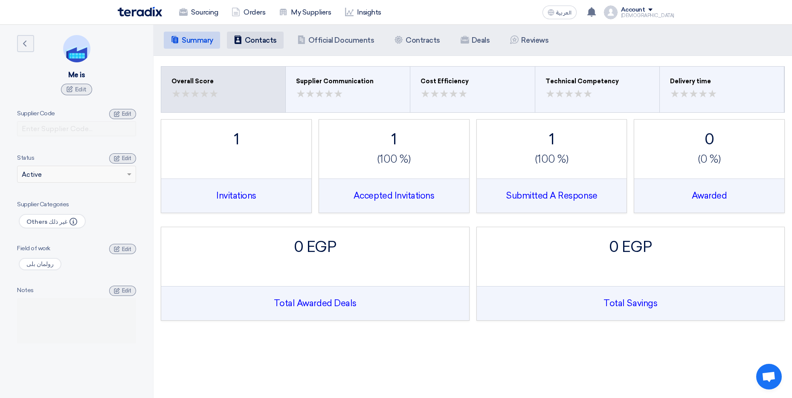
click at [268, 35] on li "Contacts Contacts" at bounding box center [255, 40] width 57 height 17
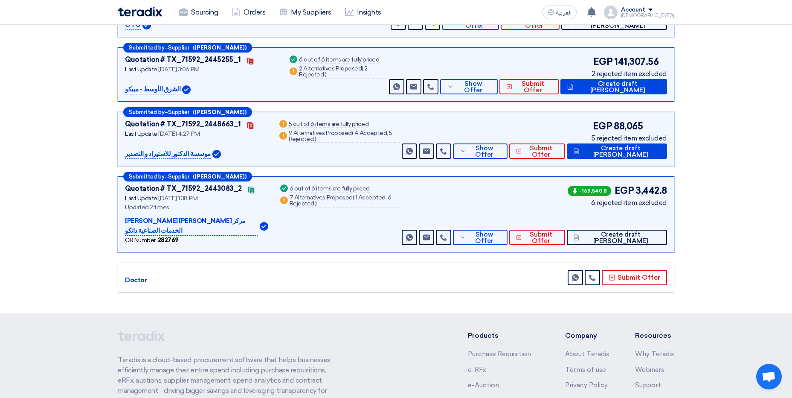
scroll to position [256, 0]
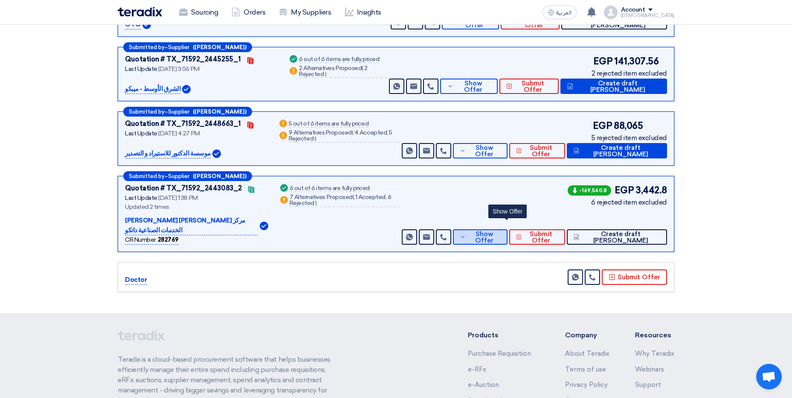
click at [500, 231] on span "Show Offer" at bounding box center [484, 237] width 32 height 13
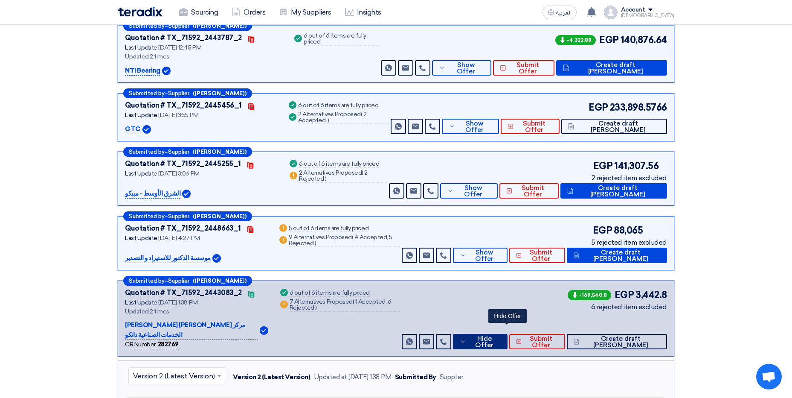
scroll to position [171, 0]
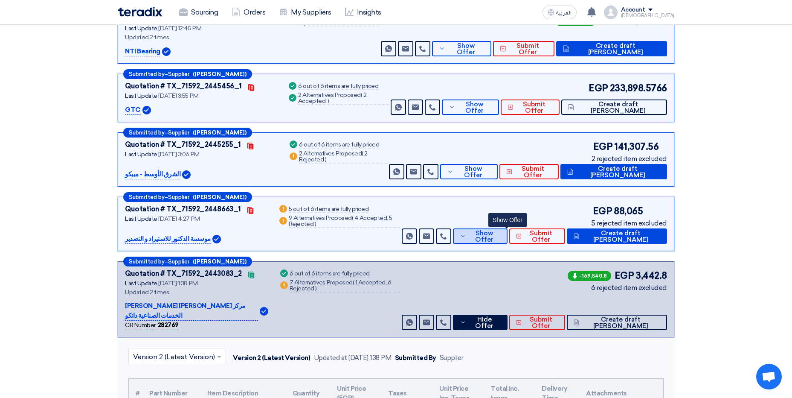
click at [500, 235] on span "Show Offer" at bounding box center [484, 236] width 32 height 13
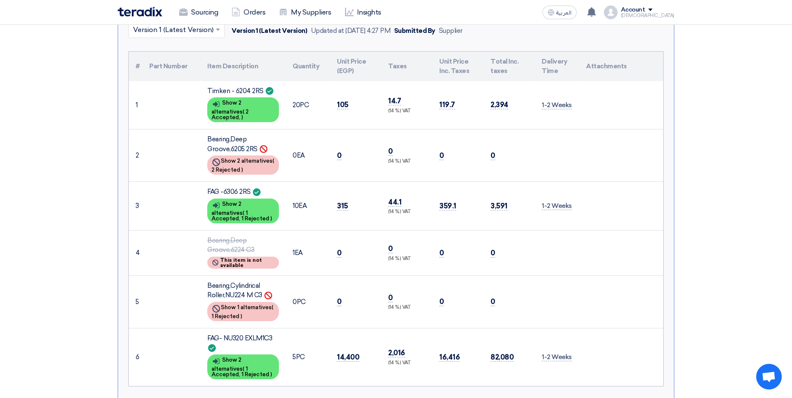
scroll to position [427, 0]
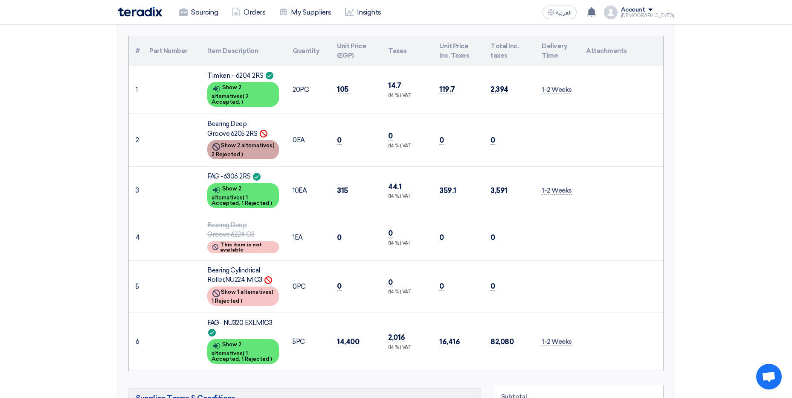
click at [251, 144] on div "Show details Show 2 alternatives ( 2 Rejected )" at bounding box center [243, 149] width 72 height 19
click at [224, 243] on span "This item is not available" at bounding box center [247, 247] width 54 height 10
click at [262, 244] on span "This item is not available" at bounding box center [247, 247] width 54 height 10
click at [259, 244] on span "This item is not available" at bounding box center [247, 247] width 54 height 10
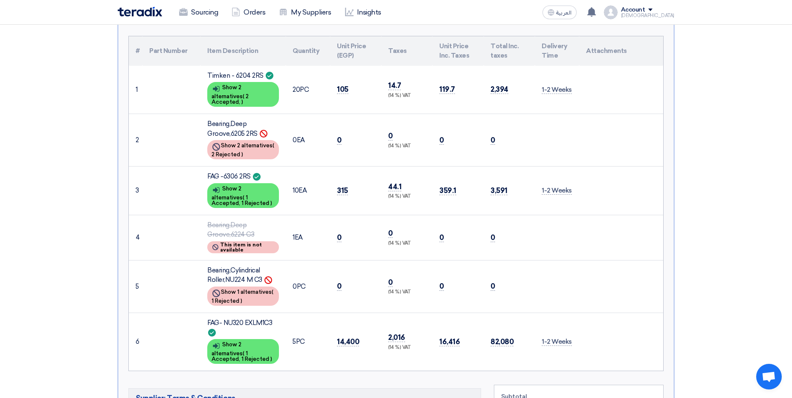
click at [242, 246] on span "This item is not available" at bounding box center [247, 247] width 54 height 10
click at [243, 291] on div "Show details Show 1 alternatives ( 1 Rejected )" at bounding box center [243, 295] width 72 height 19
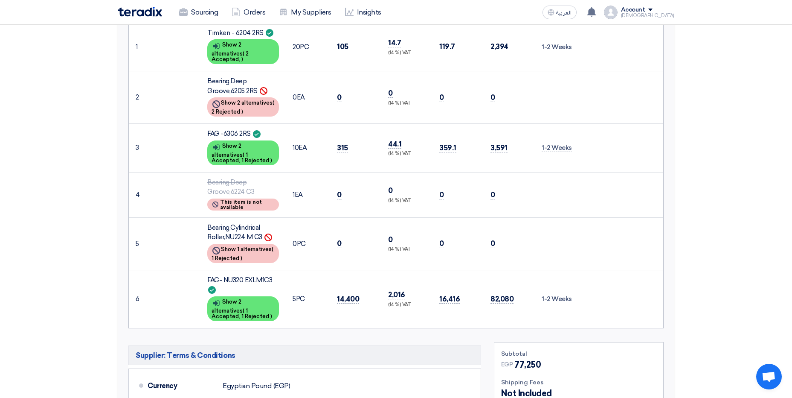
click at [104, 256] on section "Received offers 6 Offers Excel Sheet Comparison Digital Offers Comparison Sort …" at bounding box center [396, 184] width 792 height 1110
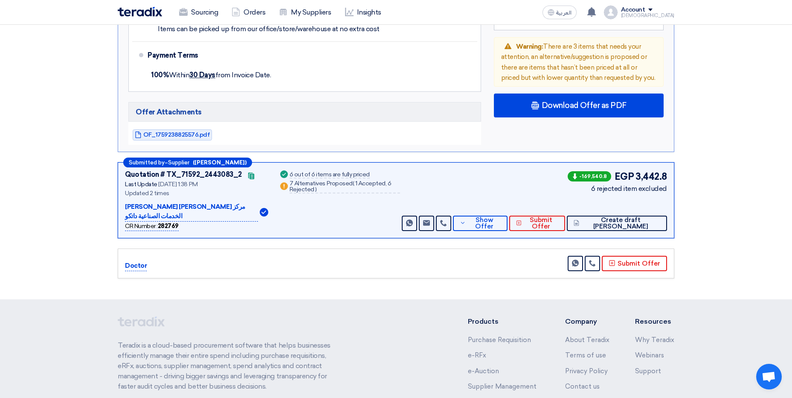
scroll to position [989, 0]
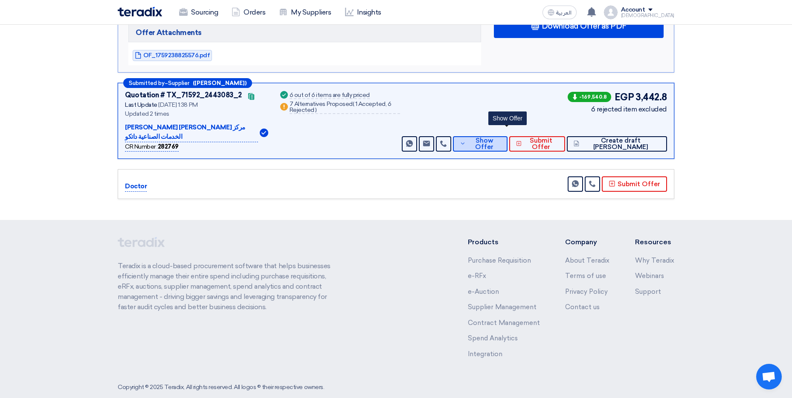
click at [500, 137] on span "Show Offer" at bounding box center [484, 143] width 32 height 13
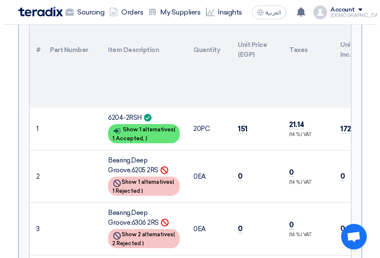
scroll to position [584, 0]
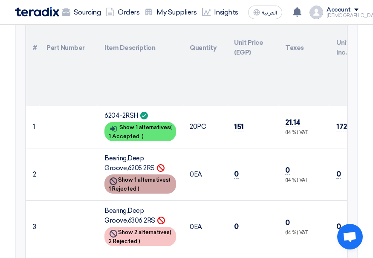
click at [152, 185] on div "Show details Show 1 alternatives ( 1 Rejected )" at bounding box center [140, 183] width 72 height 19
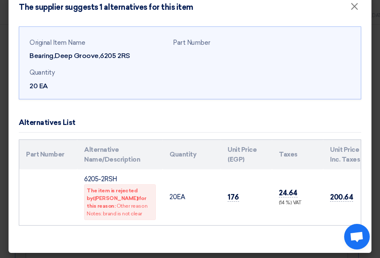
scroll to position [24, 0]
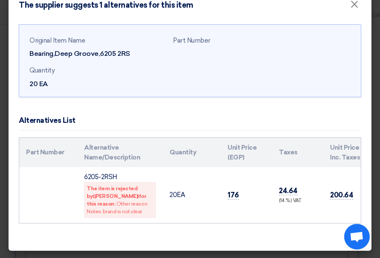
click at [49, 138] on th "Part Number" at bounding box center [48, 152] width 58 height 29
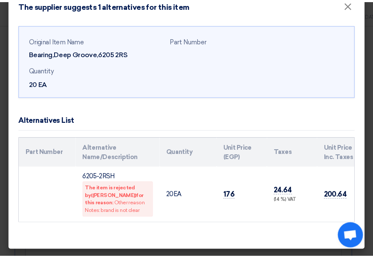
scroll to position [0, 0]
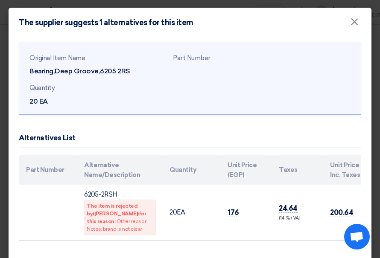
click at [93, 107] on div "Original Item Name Bearing,Deep Groove,6205 2RS Part Number Quantity 20 EA" at bounding box center [189, 80] width 321 height 60
click at [350, 20] on span "×" at bounding box center [354, 23] width 9 height 17
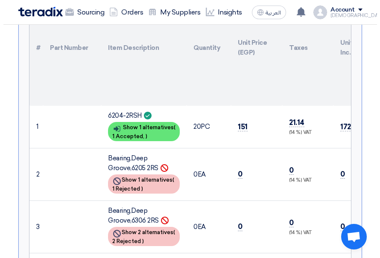
scroll to position [627, 0]
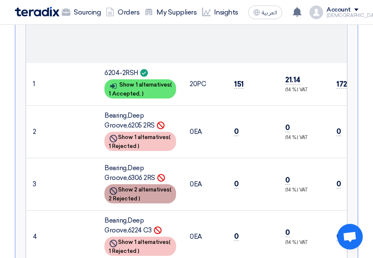
click at [136, 195] on span "2 Rejected" at bounding box center [123, 198] width 29 height 6
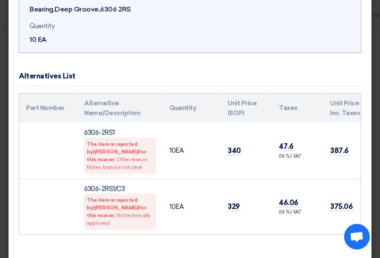
scroll to position [73, 0]
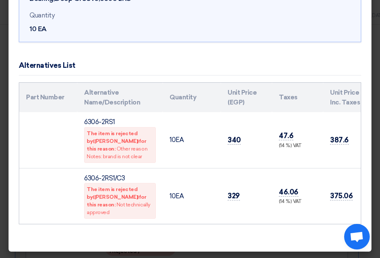
click at [181, 86] on th "Quantity" at bounding box center [192, 97] width 58 height 29
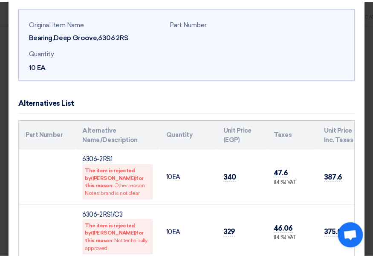
scroll to position [0, 0]
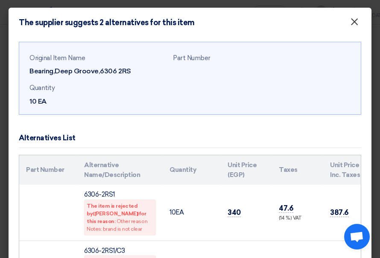
click at [350, 24] on span "×" at bounding box center [354, 23] width 9 height 17
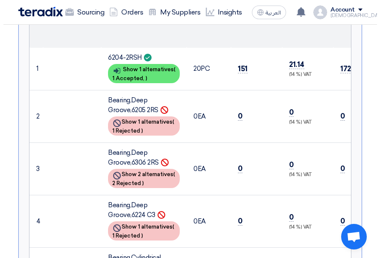
scroll to position [669, 0]
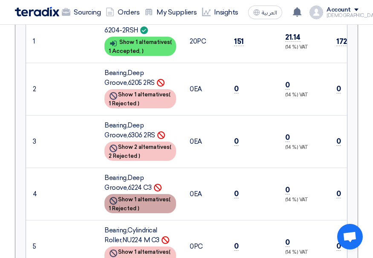
click at [136, 201] on div "Show details Show 1 alternatives ( 1 Rejected )" at bounding box center [140, 203] width 72 height 19
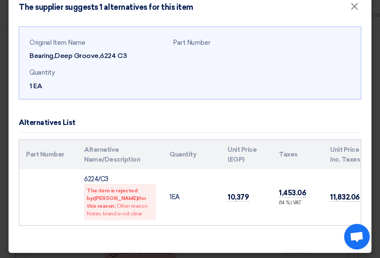
scroll to position [24, 0]
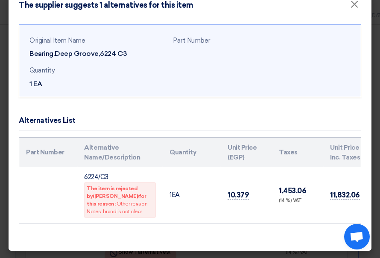
click at [300, 64] on div "Original Item Name Bearing,Deep Groove,6224 C3 Part Number Quantity 1 EA" at bounding box center [189, 62] width 321 height 60
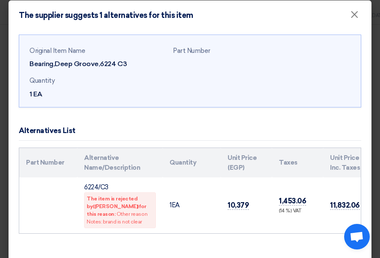
scroll to position [0, 0]
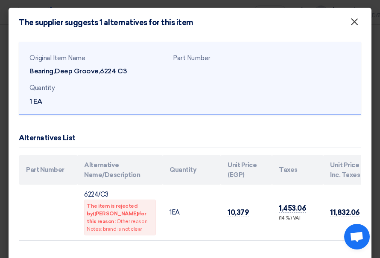
click at [350, 27] on span "×" at bounding box center [354, 23] width 9 height 17
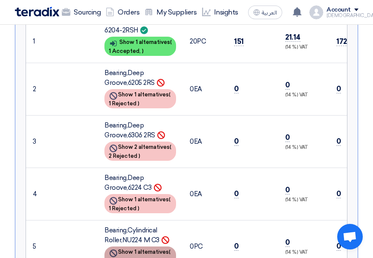
click at [144, 247] on div "Show details Show 1 alternatives ( 1 Rejected )" at bounding box center [140, 256] width 72 height 19
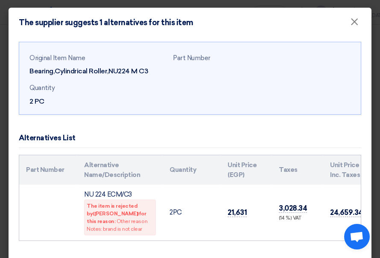
scroll to position [24, 0]
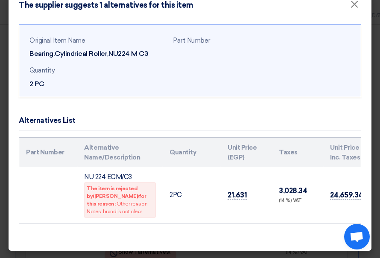
click at [244, 157] on th "Unit Price (EGP)" at bounding box center [246, 152] width 51 height 29
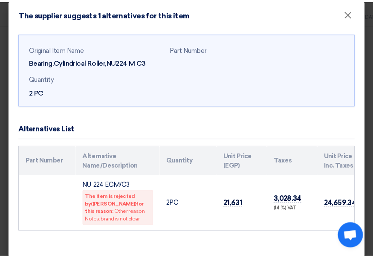
scroll to position [0, 0]
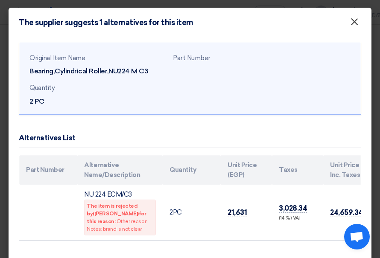
click at [343, 23] on button "×" at bounding box center [354, 22] width 22 height 17
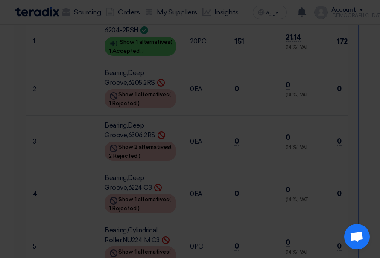
click at [345, 26] on div "Original Item Name Bearing,Cylindrical Roller,NU224 M C3 Part Number Quantity 2…" at bounding box center [190, 131] width 363 height 231
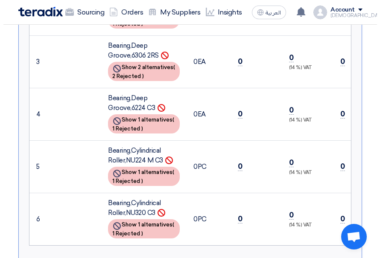
scroll to position [755, 0]
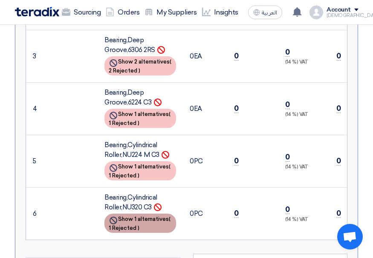
click at [134, 219] on div "Show details Show 1 alternatives ( 1 Rejected )" at bounding box center [140, 223] width 72 height 19
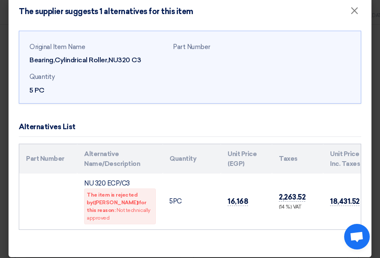
scroll to position [16, 0]
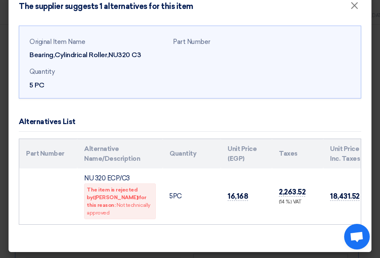
click at [220, 163] on th "Quantity" at bounding box center [192, 153] width 58 height 29
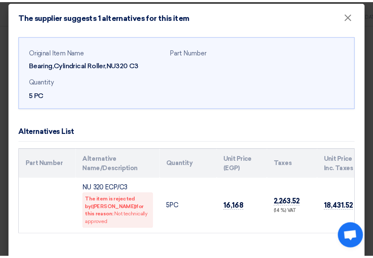
scroll to position [0, 0]
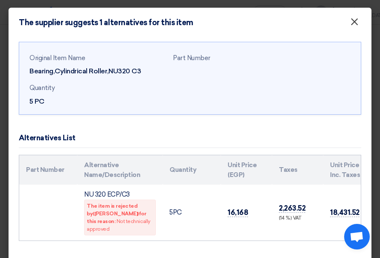
click at [350, 25] on span "×" at bounding box center [354, 23] width 9 height 17
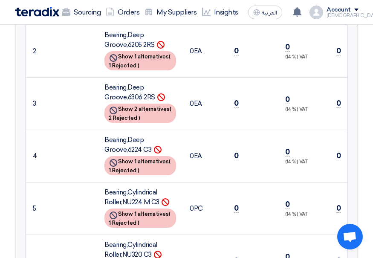
scroll to position [712, 0]
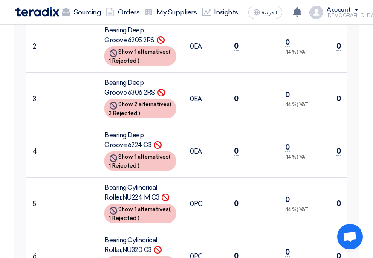
click at [302, 137] on td "0 (14 %) VAT" at bounding box center [304, 151] width 51 height 52
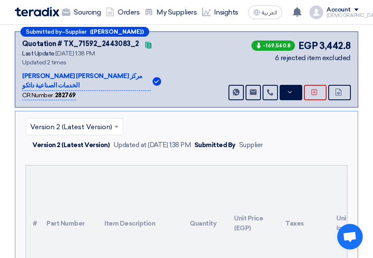
scroll to position [371, 0]
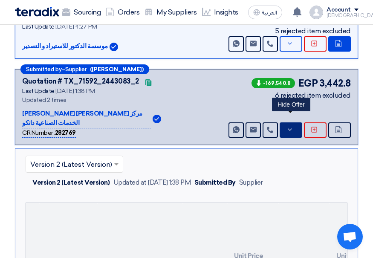
click at [288, 129] on icon at bounding box center [290, 129] width 7 height 7
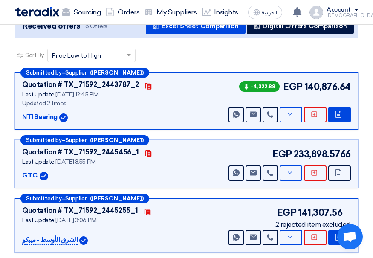
scroll to position [115, 0]
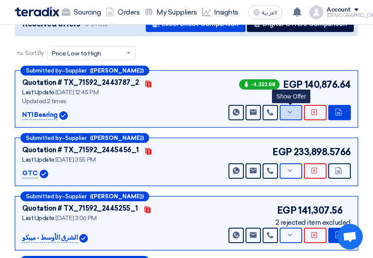
click at [291, 120] on button "Show Offer" at bounding box center [291, 112] width 23 height 15
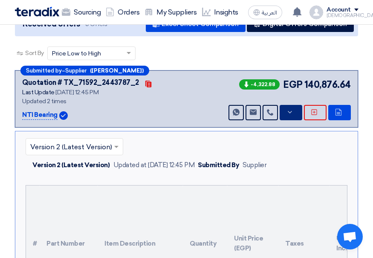
scroll to position [200, 0]
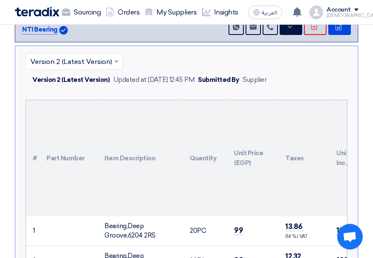
click at [258, 159] on th "Unit Price (EGP)" at bounding box center [252, 158] width 51 height 116
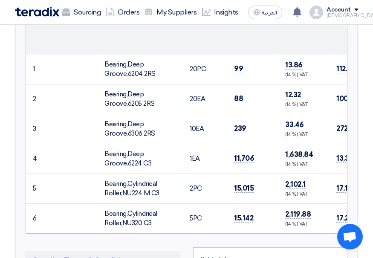
scroll to position [371, 0]
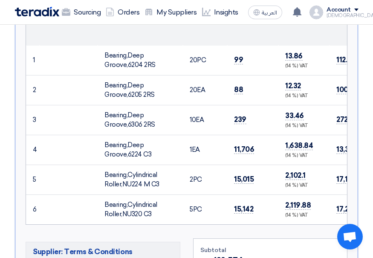
click at [202, 157] on td "1 EA" at bounding box center [205, 150] width 44 height 30
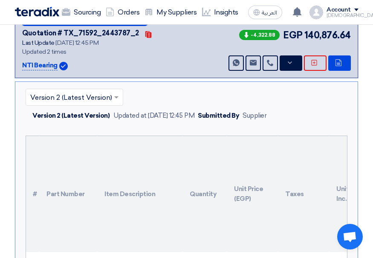
scroll to position [115, 0]
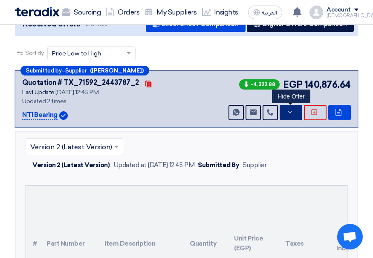
click at [288, 116] on icon at bounding box center [290, 112] width 7 height 7
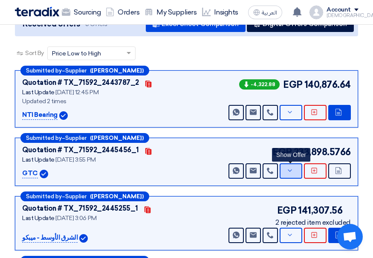
click at [293, 174] on icon at bounding box center [290, 170] width 7 height 7
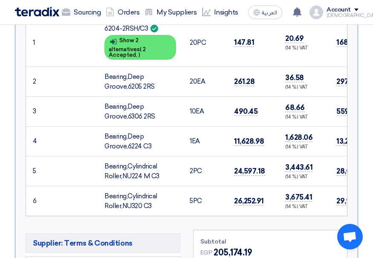
scroll to position [413, 0]
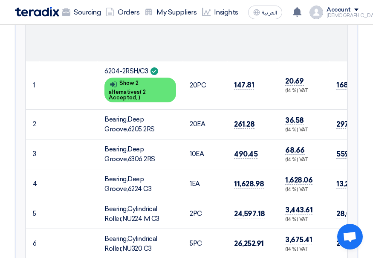
click at [257, 193] on td "11,628.98" at bounding box center [252, 184] width 51 height 30
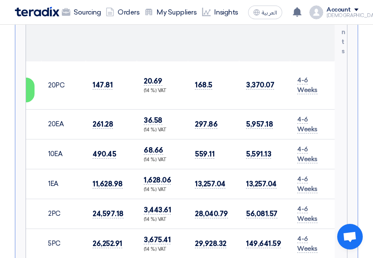
click at [197, 177] on td "13,257.04" at bounding box center [213, 184] width 51 height 30
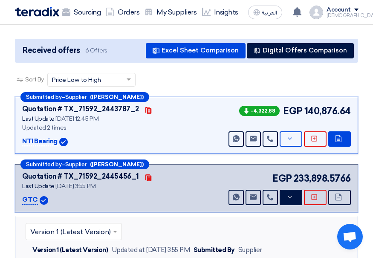
scroll to position [72, 0]
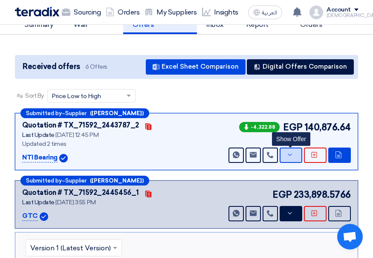
click at [293, 163] on button "Show Offer" at bounding box center [291, 155] width 23 height 15
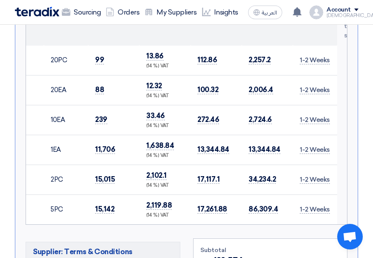
scroll to position [0, 142]
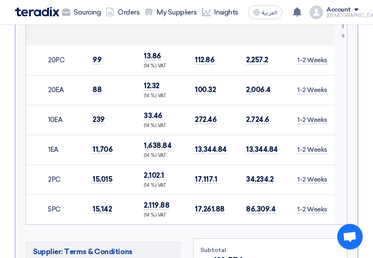
click at [179, 150] on td "1,638.84 (14 %) VAT" at bounding box center [162, 150] width 51 height 30
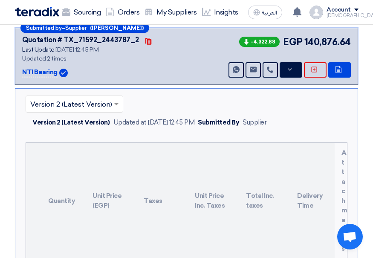
scroll to position [72, 0]
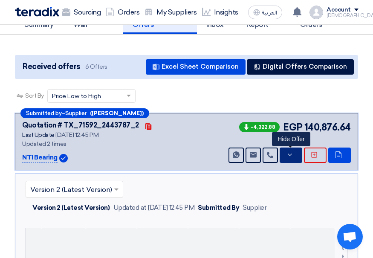
click at [292, 158] on icon at bounding box center [290, 154] width 7 height 7
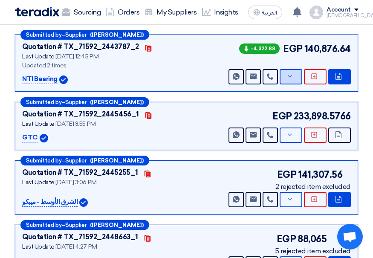
scroll to position [157, 0]
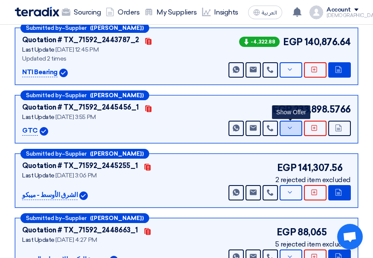
click at [294, 134] on button "Show Offer" at bounding box center [291, 128] width 23 height 15
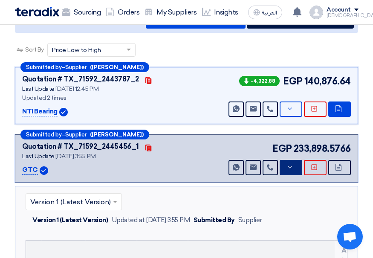
scroll to position [115, 0]
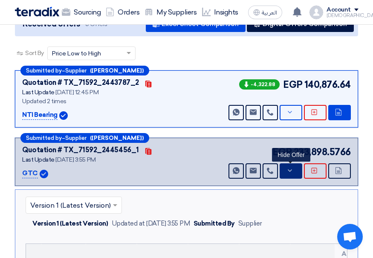
click at [287, 174] on icon at bounding box center [290, 170] width 7 height 7
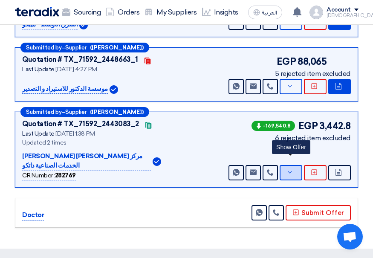
click at [287, 172] on icon at bounding box center [290, 172] width 7 height 7
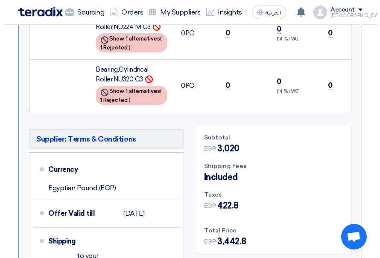
scroll to position [0, 0]
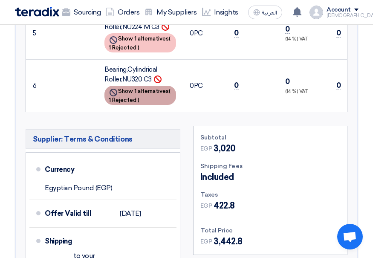
click at [142, 91] on div "Show details Show 1 alternatives ( 1 Rejected )" at bounding box center [140, 95] width 72 height 19
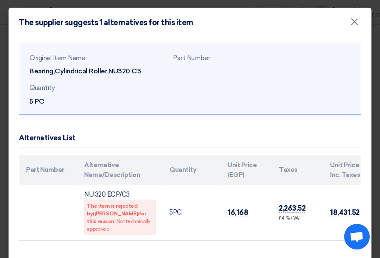
click at [109, 214] on b "([PERSON_NAME])" at bounding box center [116, 214] width 46 height 6
click at [350, 20] on span "×" at bounding box center [354, 23] width 9 height 17
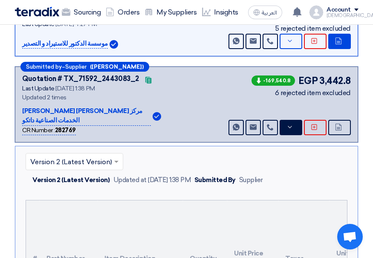
scroll to position [371, 0]
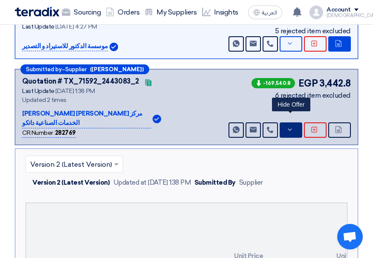
click at [288, 130] on button "Hide Offer" at bounding box center [291, 129] width 23 height 15
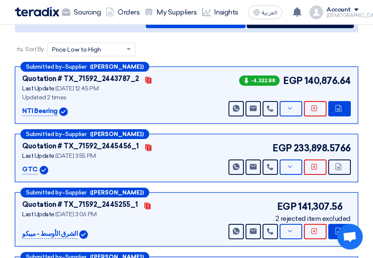
scroll to position [128, 0]
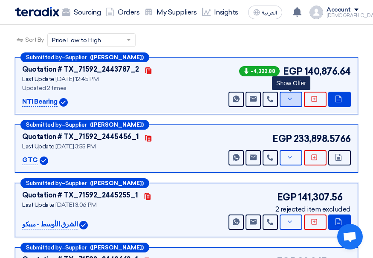
click at [288, 107] on button "Show Offer" at bounding box center [291, 99] width 23 height 15
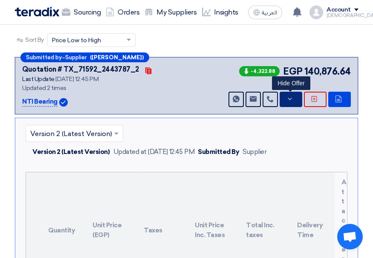
click at [288, 107] on button "Hide Offer" at bounding box center [291, 99] width 23 height 15
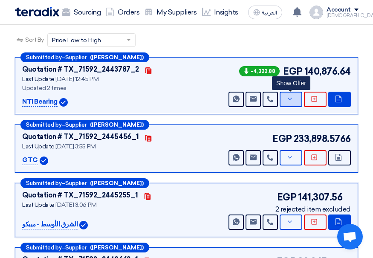
click at [288, 107] on button "Show Offer" at bounding box center [291, 99] width 23 height 15
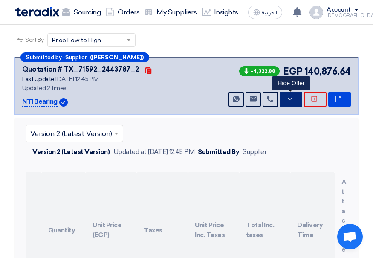
click at [288, 107] on button "Hide Offer" at bounding box center [291, 99] width 23 height 15
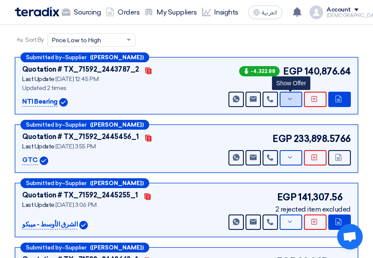
click at [288, 107] on button "Show Offer" at bounding box center [291, 99] width 23 height 15
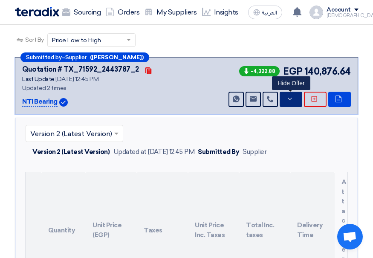
click at [289, 107] on button "Hide Offer" at bounding box center [291, 99] width 23 height 15
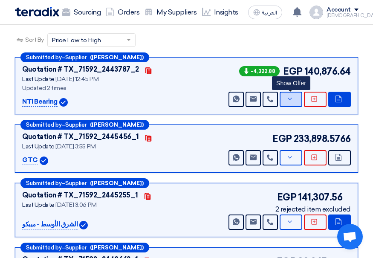
click at [285, 107] on button "Show Offer" at bounding box center [291, 99] width 23 height 15
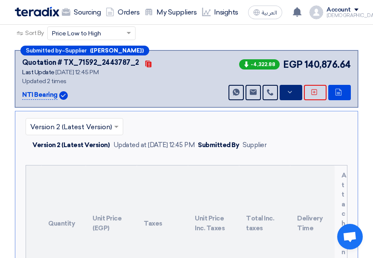
scroll to position [85, 0]
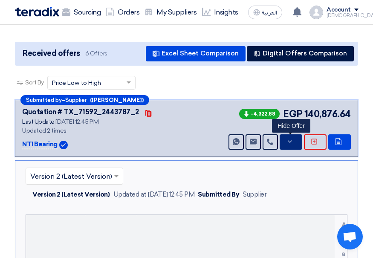
click at [290, 145] on icon at bounding box center [290, 141] width 7 height 7
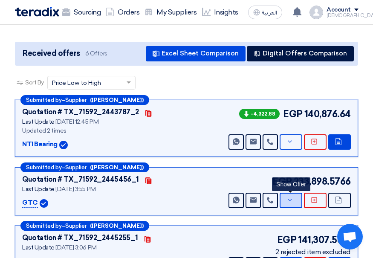
click at [288, 208] on button "Show Offer" at bounding box center [291, 200] width 23 height 15
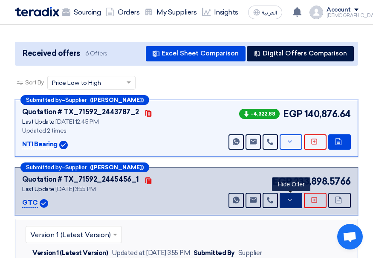
click at [290, 203] on icon at bounding box center [290, 200] width 7 height 7
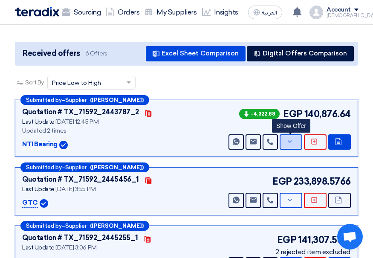
click at [288, 150] on button "Show Offer" at bounding box center [291, 141] width 23 height 15
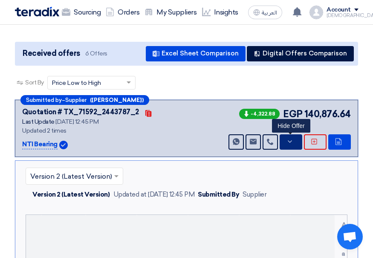
click at [288, 150] on button "Hide Offer" at bounding box center [291, 141] width 23 height 15
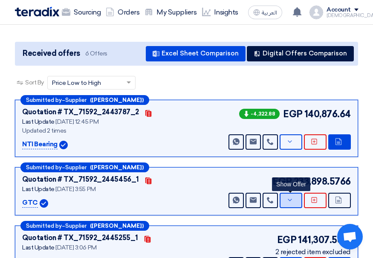
click at [291, 203] on icon at bounding box center [290, 200] width 7 height 7
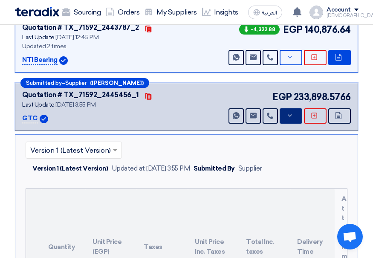
scroll to position [171, 0]
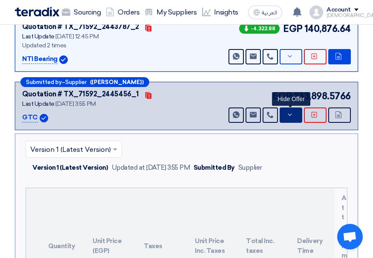
click at [296, 123] on button "Hide Offer" at bounding box center [291, 114] width 23 height 15
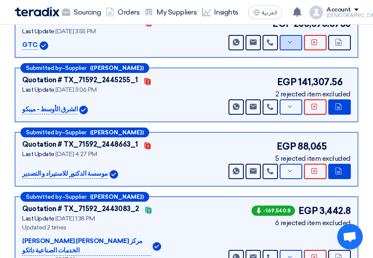
scroll to position [256, 0]
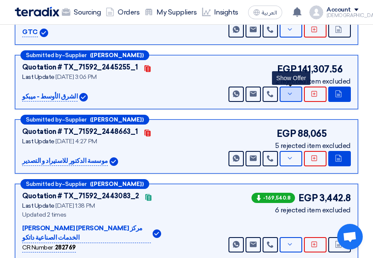
click at [289, 97] on icon at bounding box center [290, 93] width 7 height 7
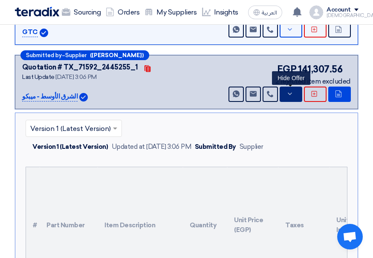
click at [289, 97] on icon at bounding box center [290, 93] width 7 height 7
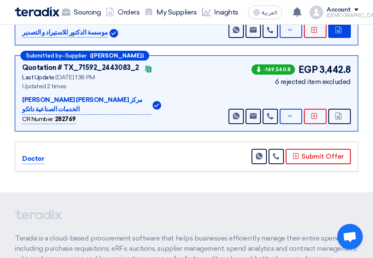
scroll to position [384, 0]
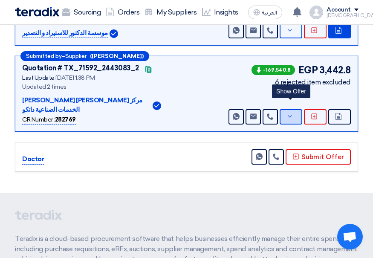
click at [287, 117] on button "Show Offer" at bounding box center [291, 116] width 23 height 15
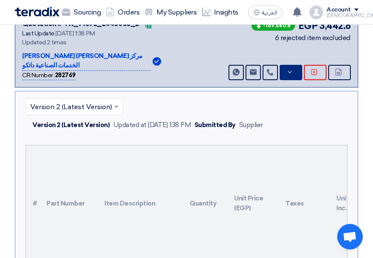
scroll to position [427, 0]
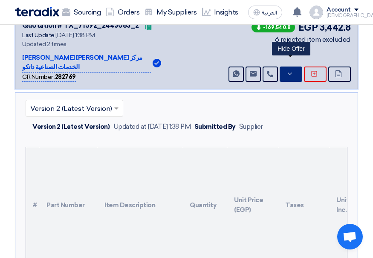
click at [286, 74] on button "Hide Offer" at bounding box center [291, 74] width 23 height 15
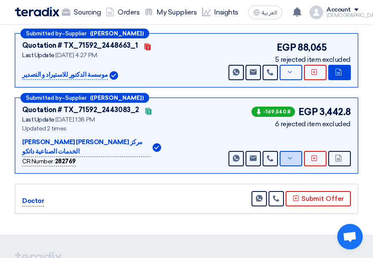
scroll to position [341, 0]
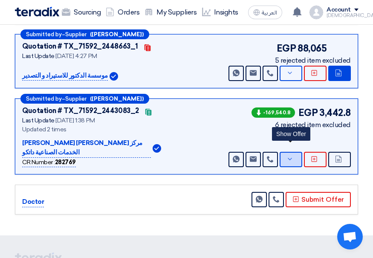
click at [293, 156] on icon at bounding box center [290, 159] width 7 height 7
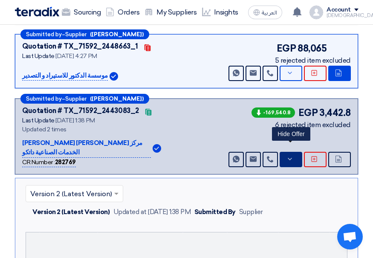
click at [289, 157] on icon at bounding box center [290, 159] width 7 height 7
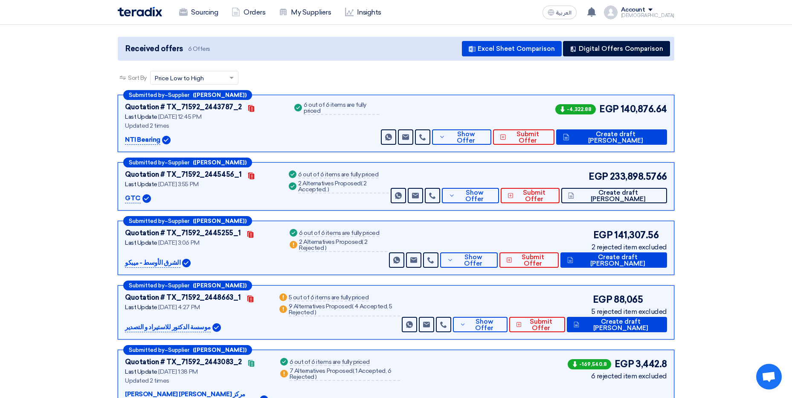
scroll to position [85, 0]
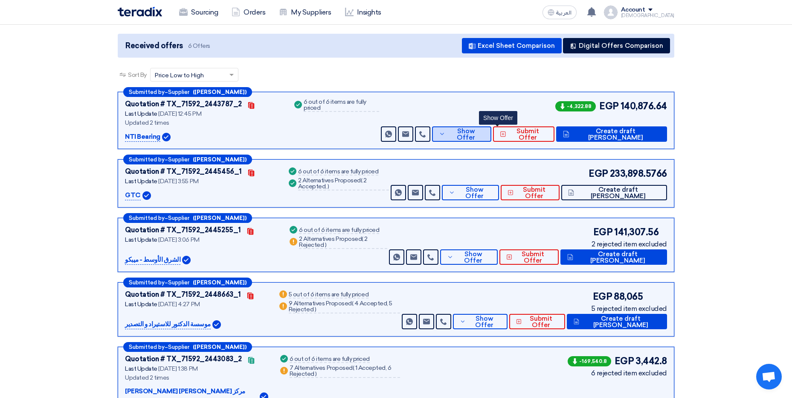
click at [491, 139] on button "Show Offer" at bounding box center [461, 133] width 59 height 15
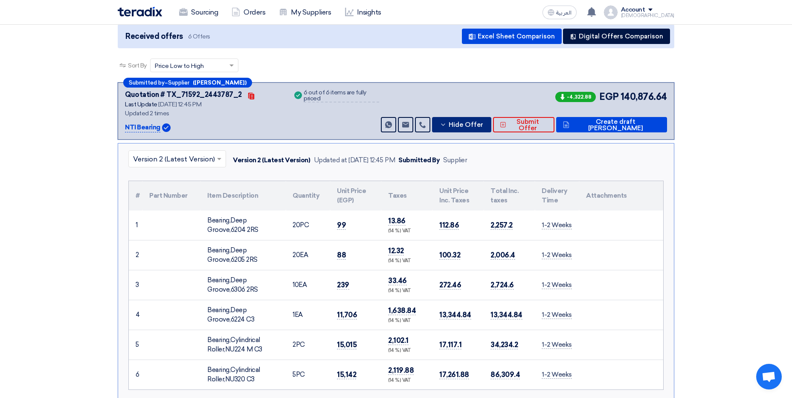
scroll to position [0, 0]
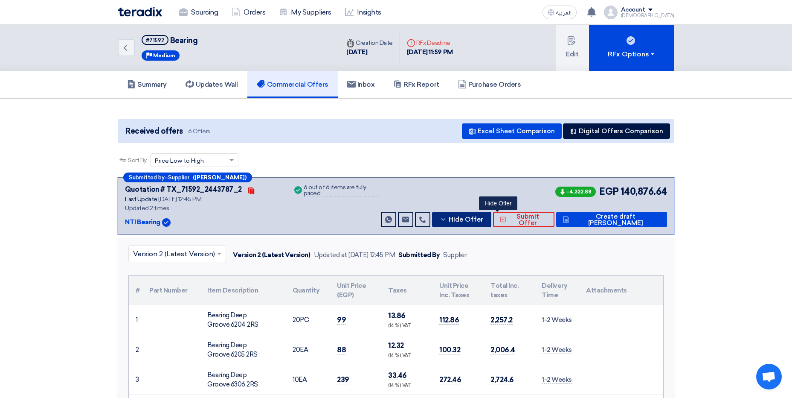
click at [483, 221] on span "Hide Offer" at bounding box center [466, 219] width 35 height 6
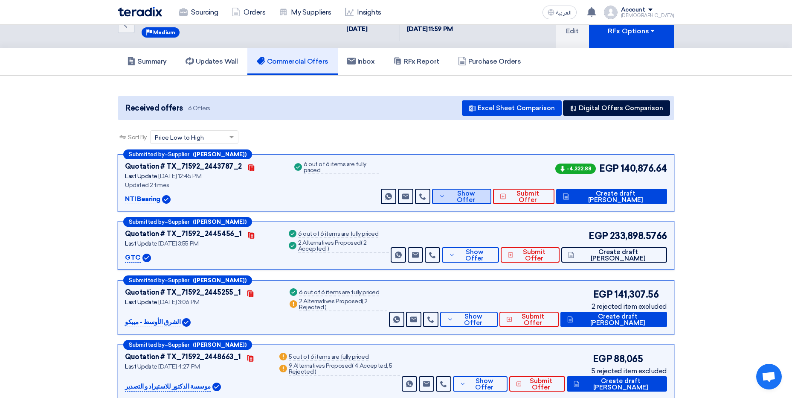
scroll to position [43, 0]
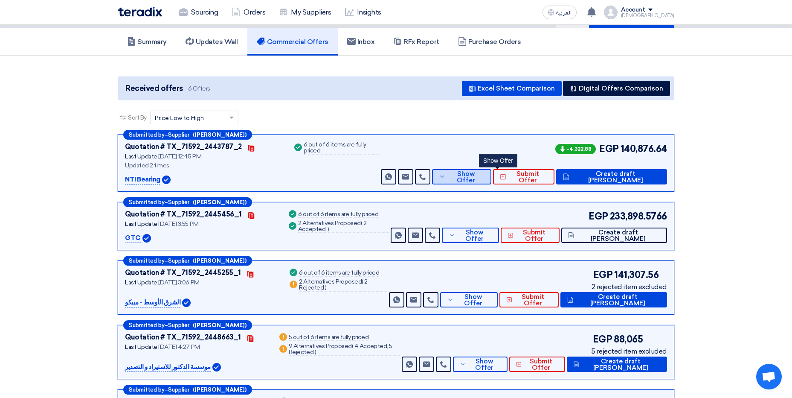
click at [484, 180] on span "Show Offer" at bounding box center [465, 177] width 37 height 13
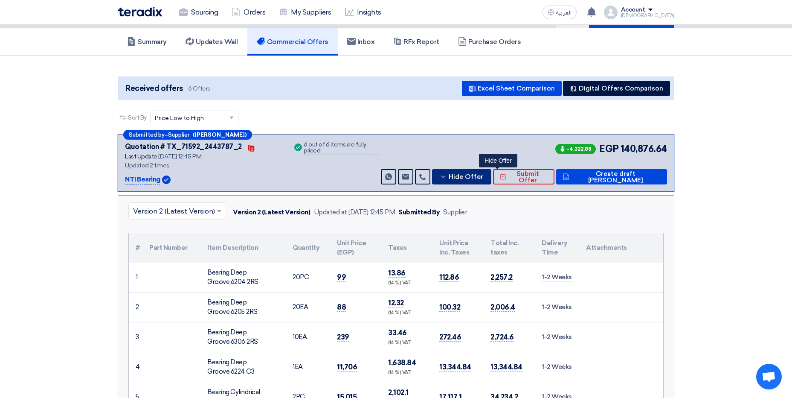
click at [483, 176] on span "Hide Offer" at bounding box center [466, 177] width 35 height 6
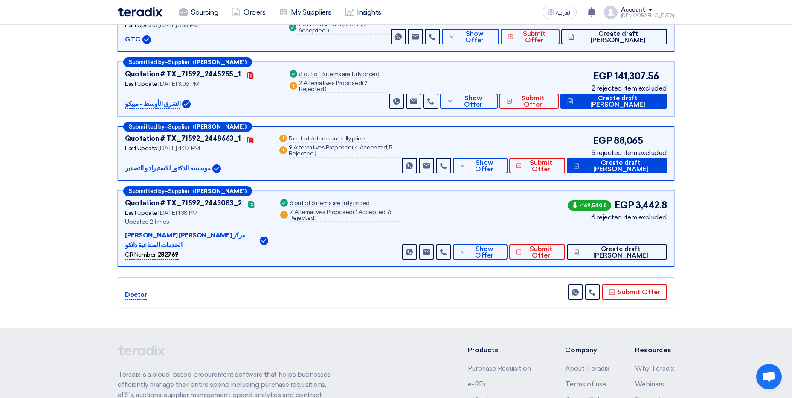
scroll to position [256, 0]
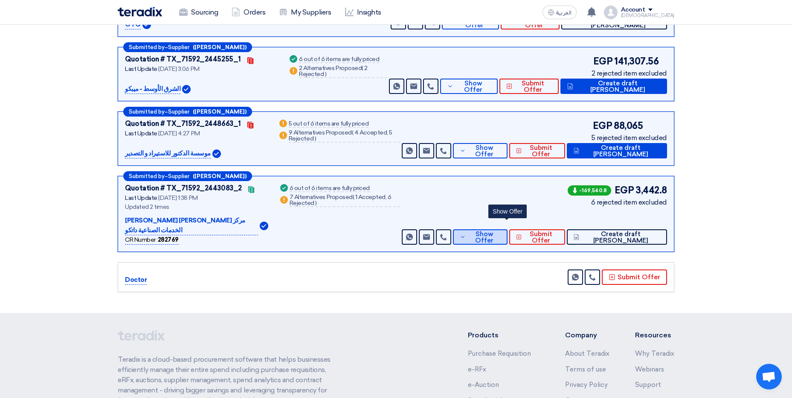
click at [500, 231] on span "Show Offer" at bounding box center [484, 237] width 32 height 13
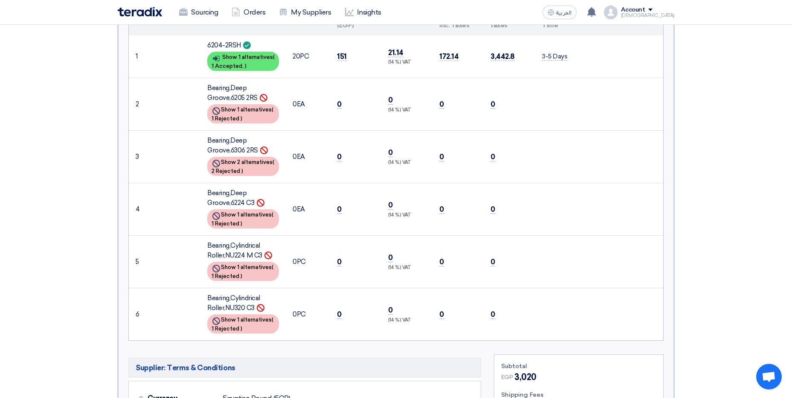
scroll to position [554, 0]
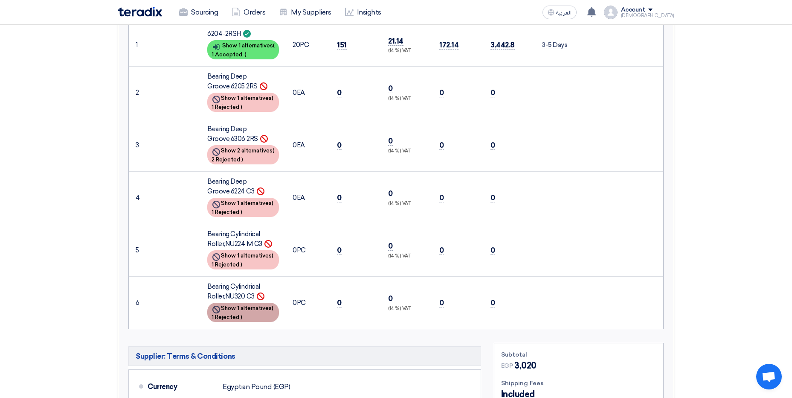
click at [239, 313] on span "1 Rejected" at bounding box center [226, 316] width 28 height 6
click at [240, 250] on div "Show details Show 1 alternatives ( 1 Rejected )" at bounding box center [243, 259] width 72 height 19
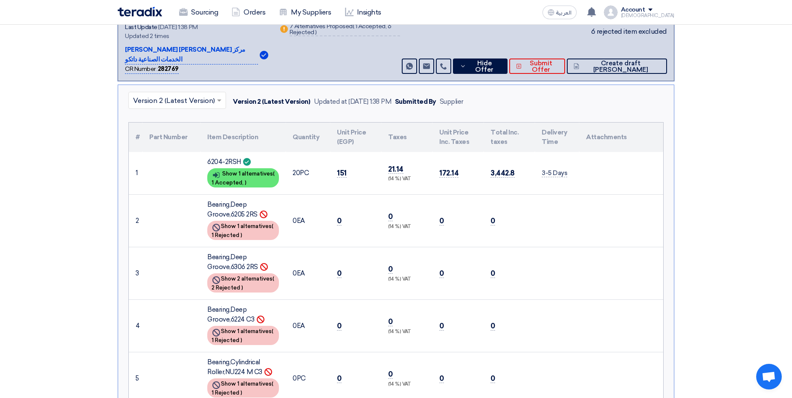
scroll to position [299, 0]
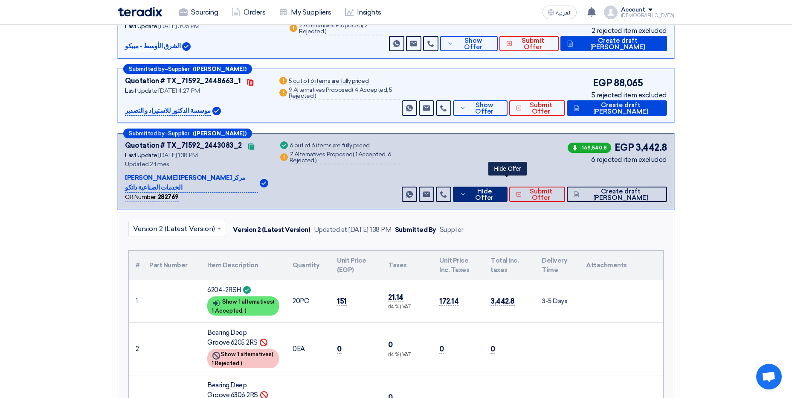
click at [500, 188] on span "Hide Offer" at bounding box center [484, 194] width 32 height 13
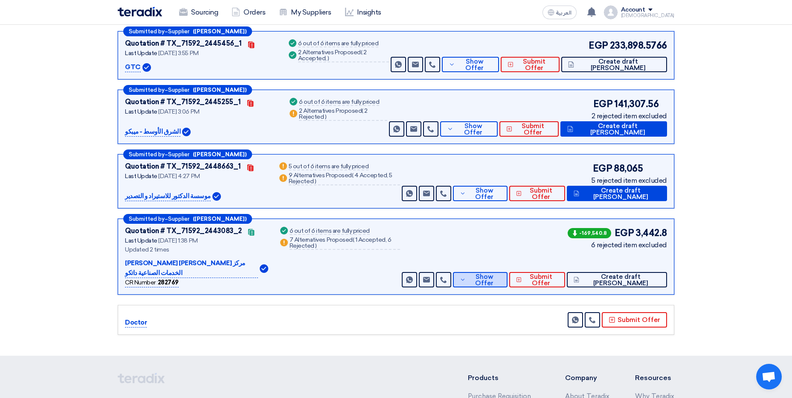
scroll to position [171, 0]
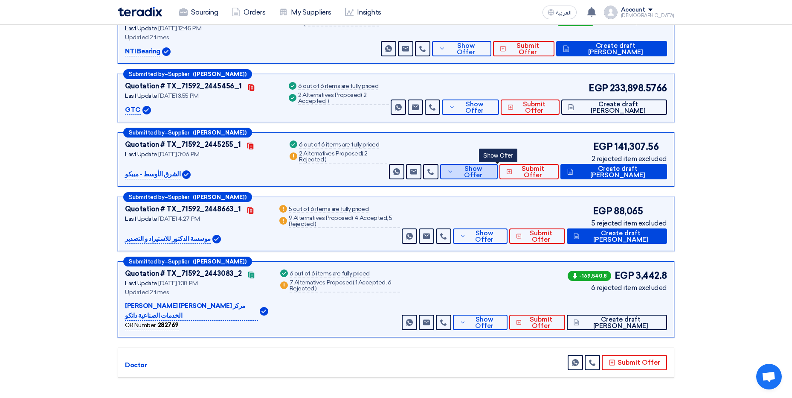
click at [491, 174] on span "Show Offer" at bounding box center [473, 171] width 35 height 13
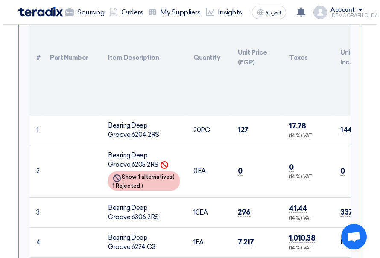
scroll to position [427, 0]
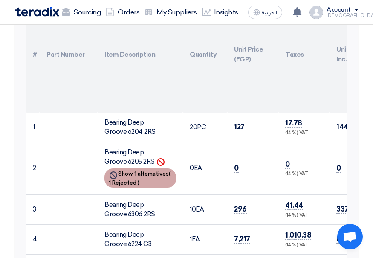
click at [136, 186] on span "1 Rejected" at bounding box center [123, 183] width 28 height 6
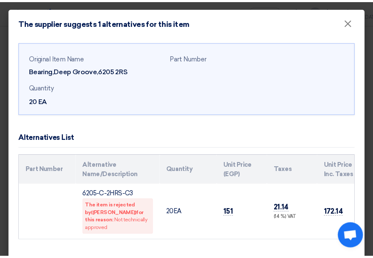
scroll to position [16, 0]
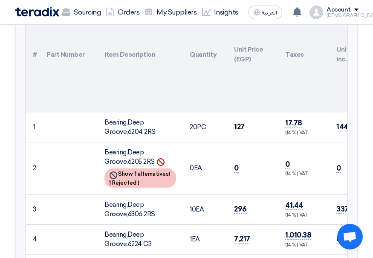
click at [236, 207] on td "296" at bounding box center [252, 209] width 51 height 30
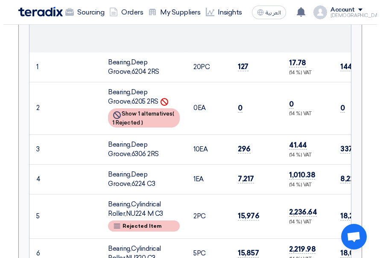
scroll to position [512, 0]
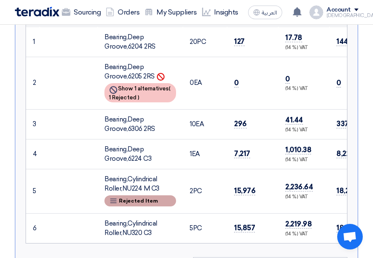
click at [144, 206] on div "Breakdown Rejected Item" at bounding box center [140, 200] width 72 height 11
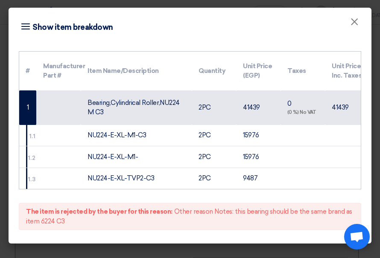
click at [226, 135] on td "2 PC" at bounding box center [214, 135] width 44 height 21
click at [225, 149] on td "2 PC" at bounding box center [214, 157] width 44 height 22
drag, startPoint x: 231, startPoint y: 165, endPoint x: 238, endPoint y: 185, distance: 21.2
click at [233, 171] on td "2 PC" at bounding box center [214, 178] width 44 height 21
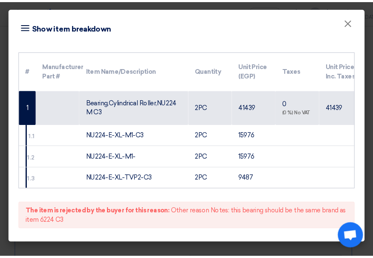
scroll to position [0, 2]
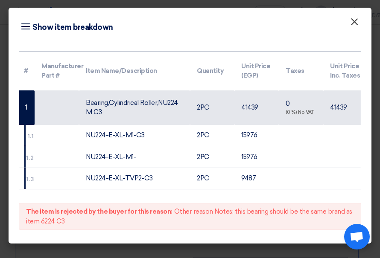
drag, startPoint x: 353, startPoint y: 25, endPoint x: 346, endPoint y: 29, distance: 7.9
click at [353, 25] on span "×" at bounding box center [354, 23] width 9 height 17
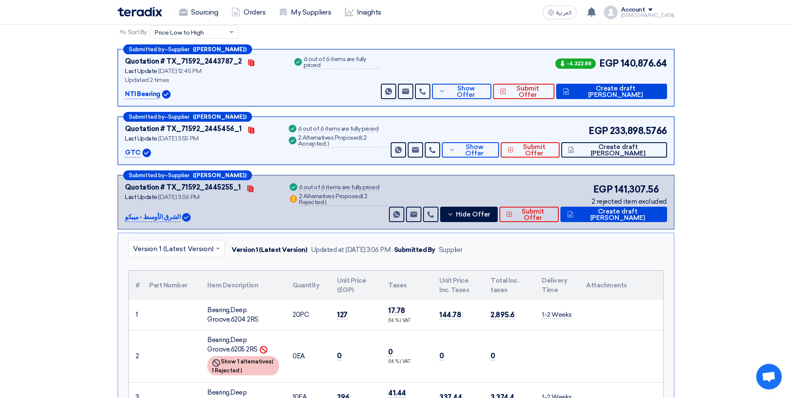
scroll to position [0, 0]
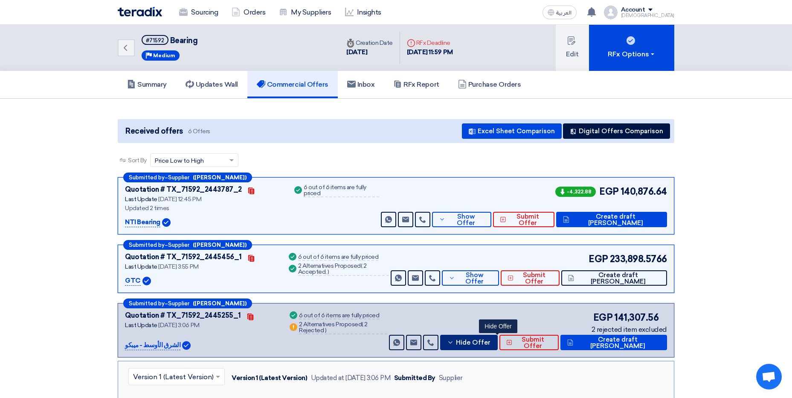
click at [491, 343] on span "Hide Offer" at bounding box center [473, 342] width 35 height 6
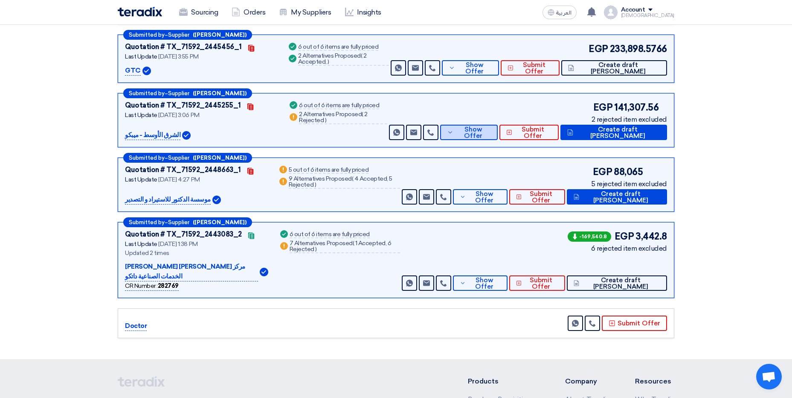
scroll to position [213, 0]
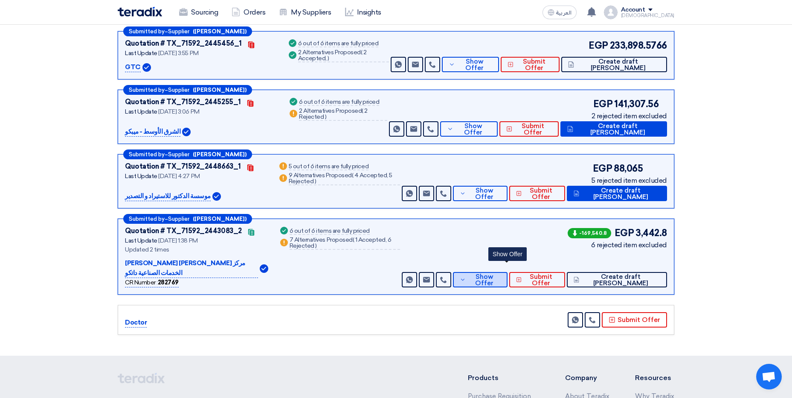
click at [500, 273] on span "Show Offer" at bounding box center [484, 279] width 32 height 13
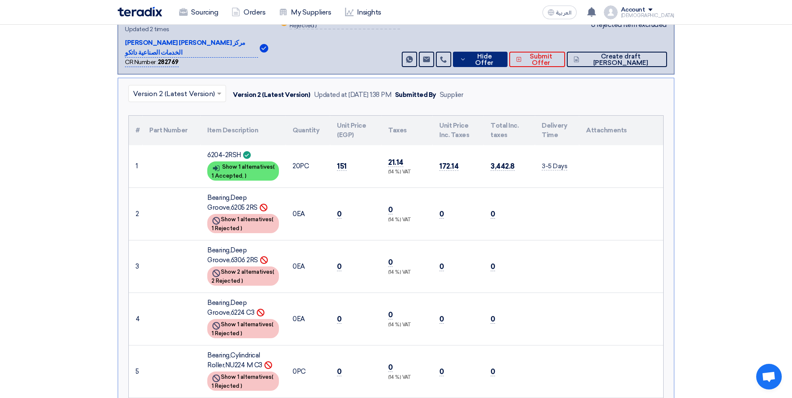
scroll to position [427, 0]
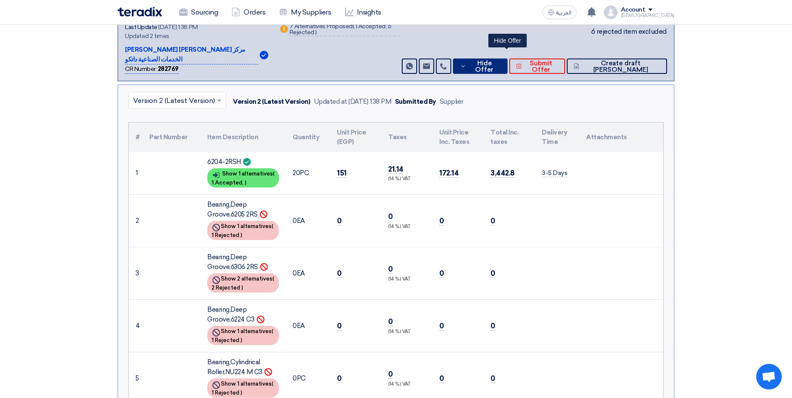
click at [500, 60] on span "Hide Offer" at bounding box center [484, 66] width 32 height 13
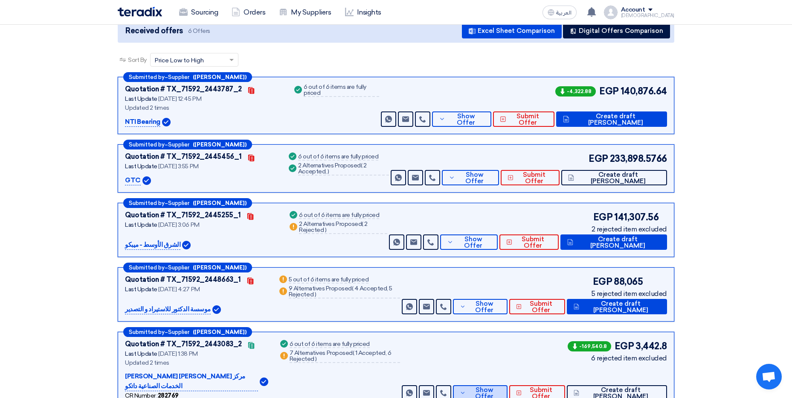
scroll to position [85, 0]
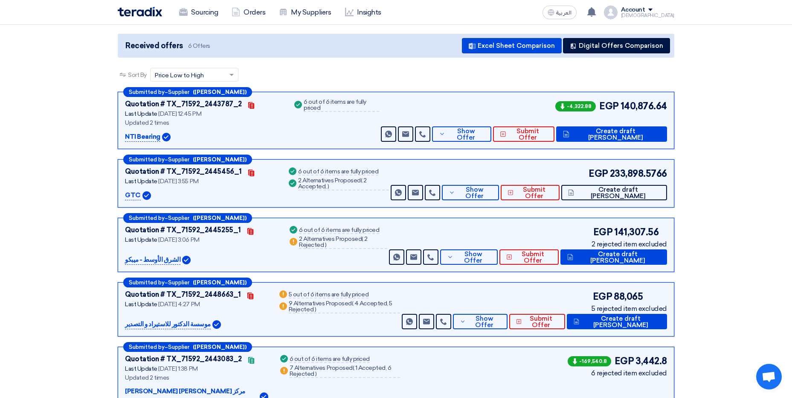
click at [234, 77] on span at bounding box center [232, 74] width 11 height 9
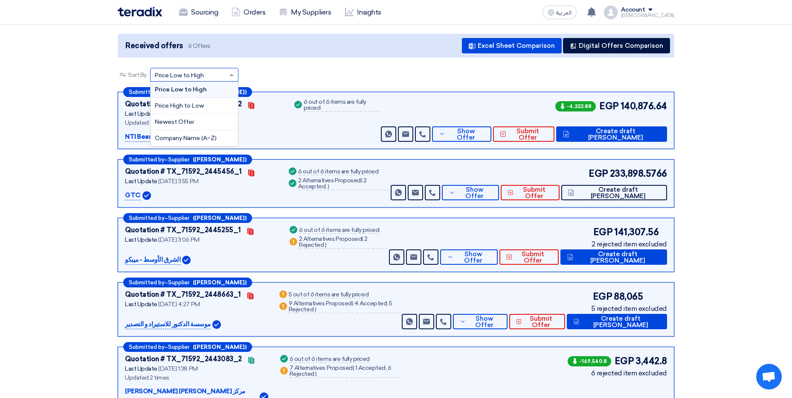
click at [277, 70] on div "Sort By Sort by × Price Low to High × Price Low to High Price High to Low Newes…" at bounding box center [396, 80] width 557 height 24
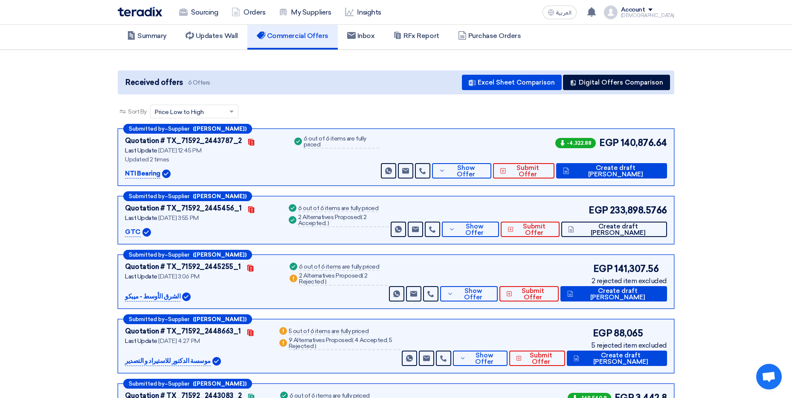
scroll to position [0, 0]
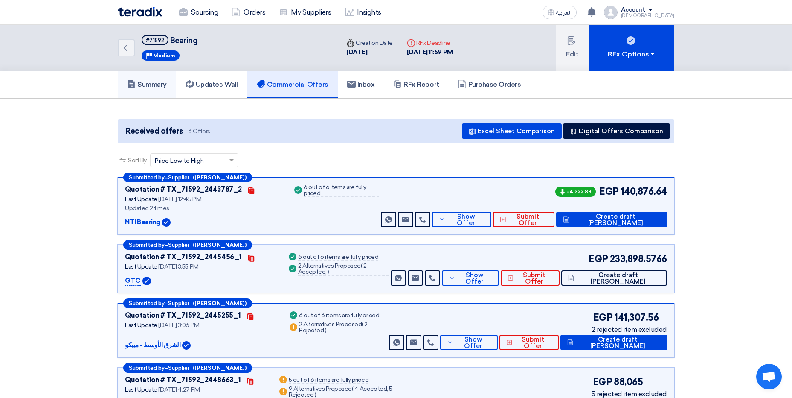
click at [144, 84] on h5 "Summary" at bounding box center [147, 84] width 40 height 9
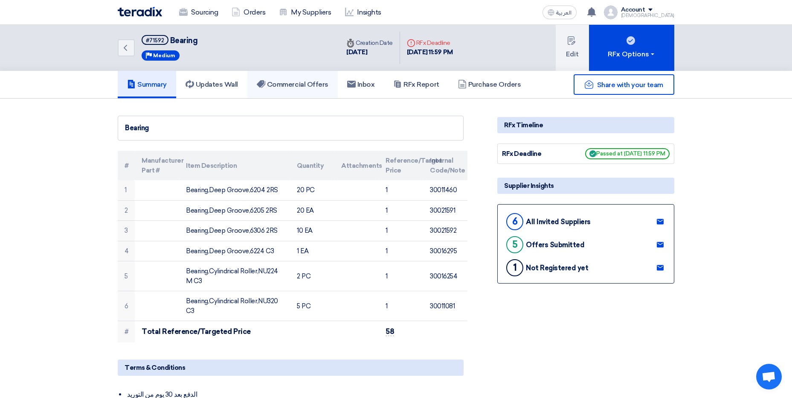
click at [271, 85] on h5 "Commercial Offers" at bounding box center [293, 84] width 72 height 9
